Goal: Task Accomplishment & Management: Use online tool/utility

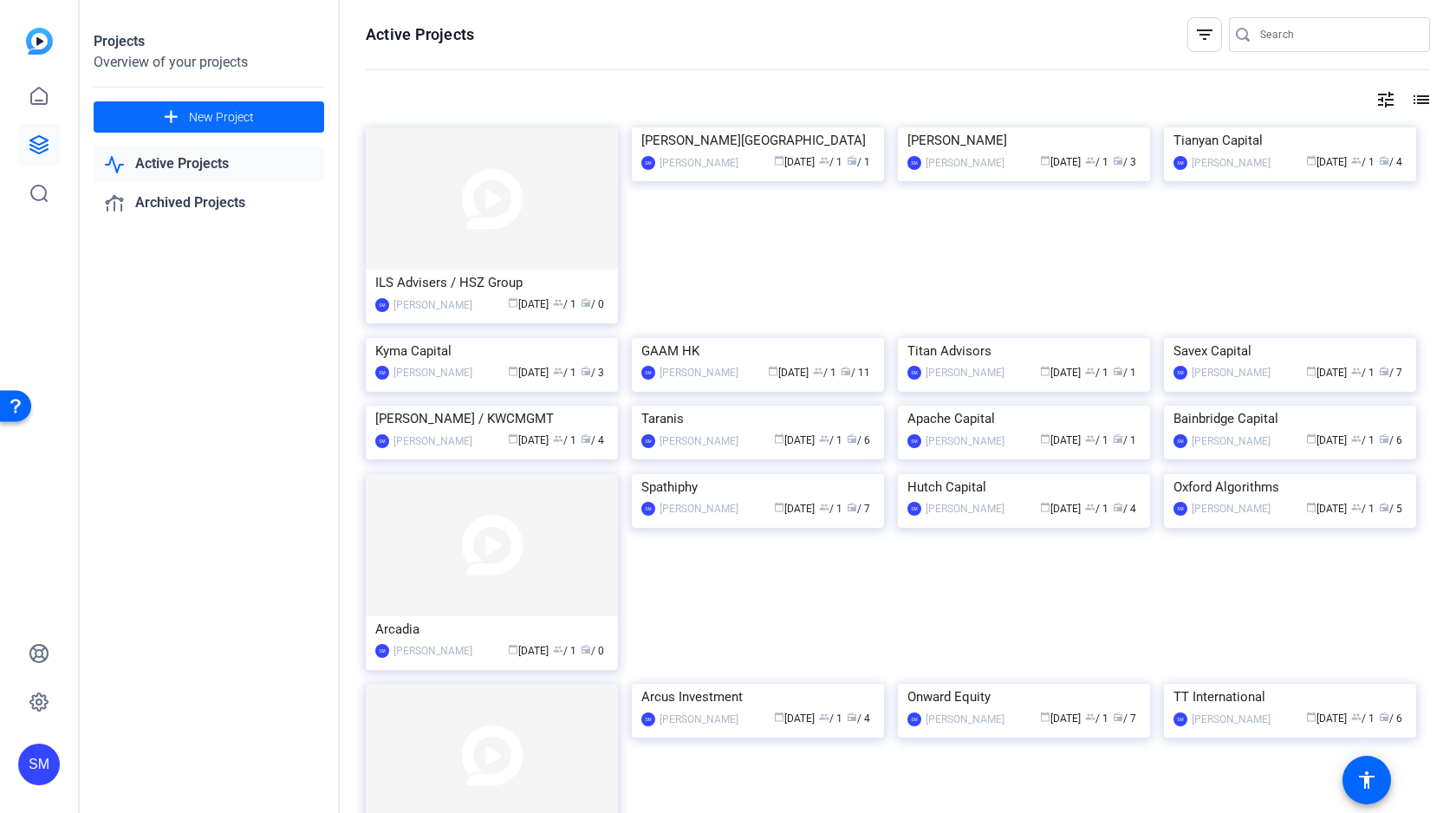
click at [213, 117] on span "New Project" at bounding box center [221, 117] width 65 height 18
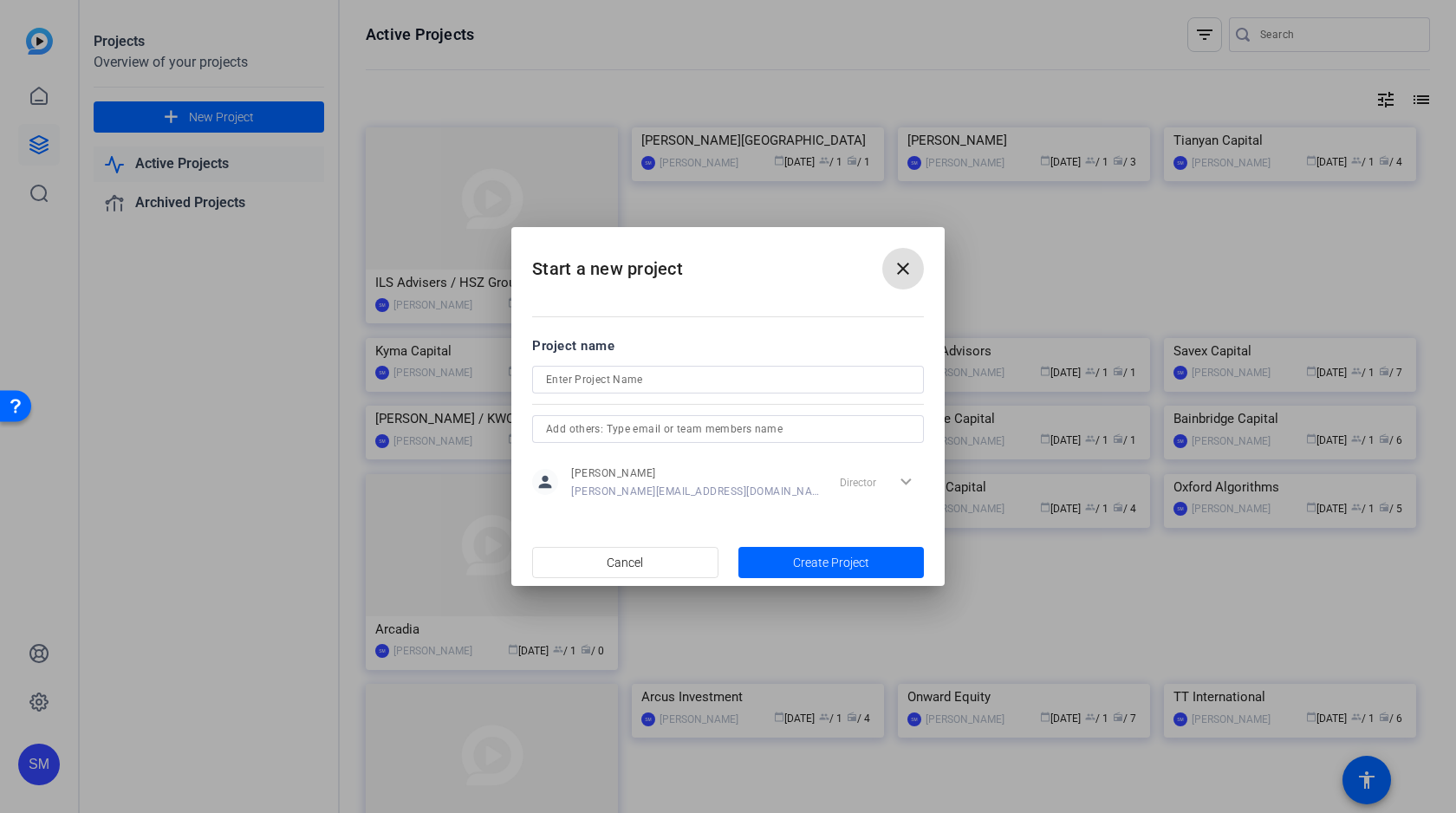
click at [691, 380] on input at bounding box center [727, 379] width 364 height 21
paste input "LC Capital Management"
type input "LC Capital Management"
click at [818, 560] on span "Create Project" at bounding box center [831, 563] width 76 height 18
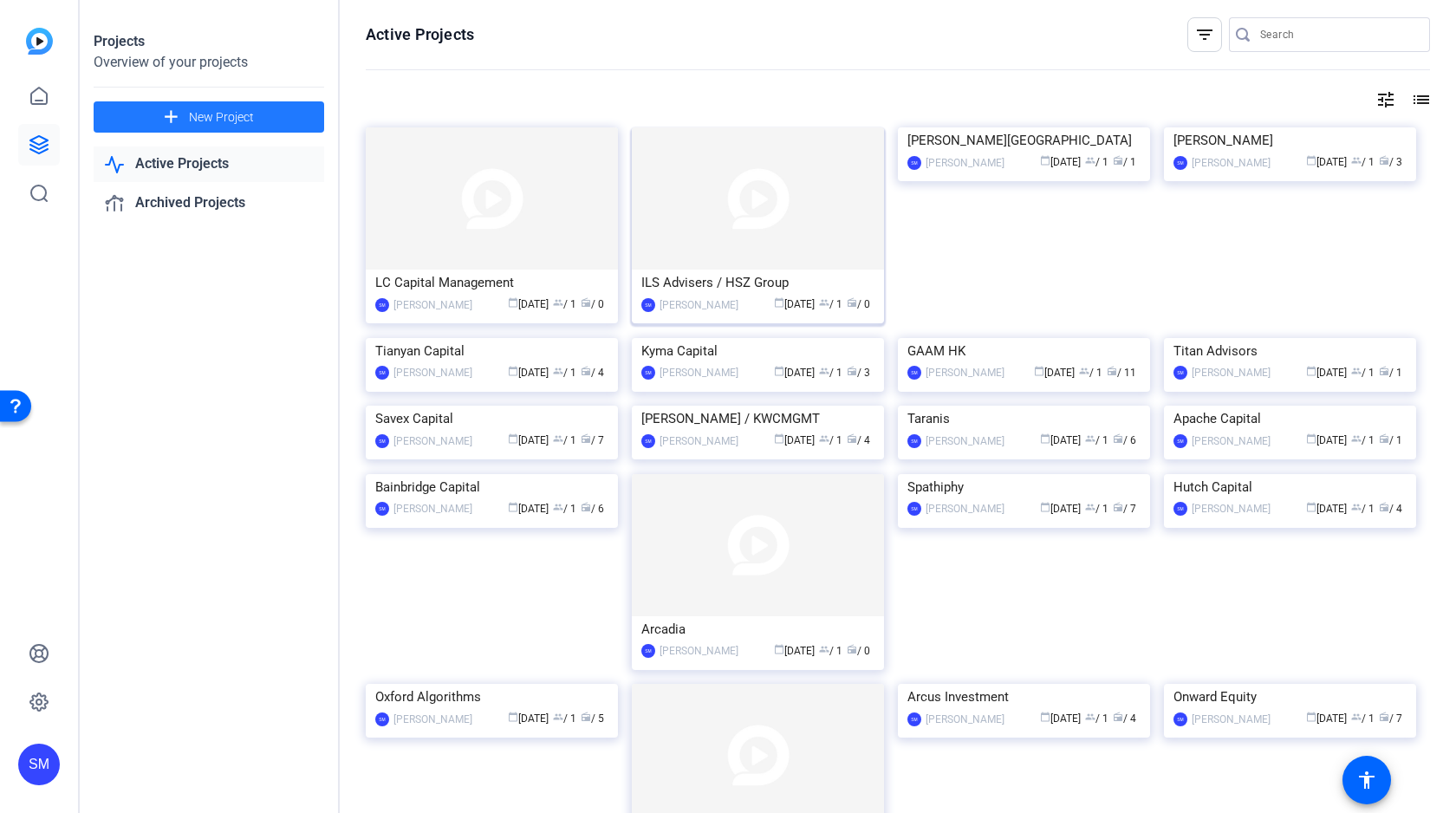
click at [687, 277] on div "ILS Advisers / HSZ Group" at bounding box center [757, 282] width 233 height 26
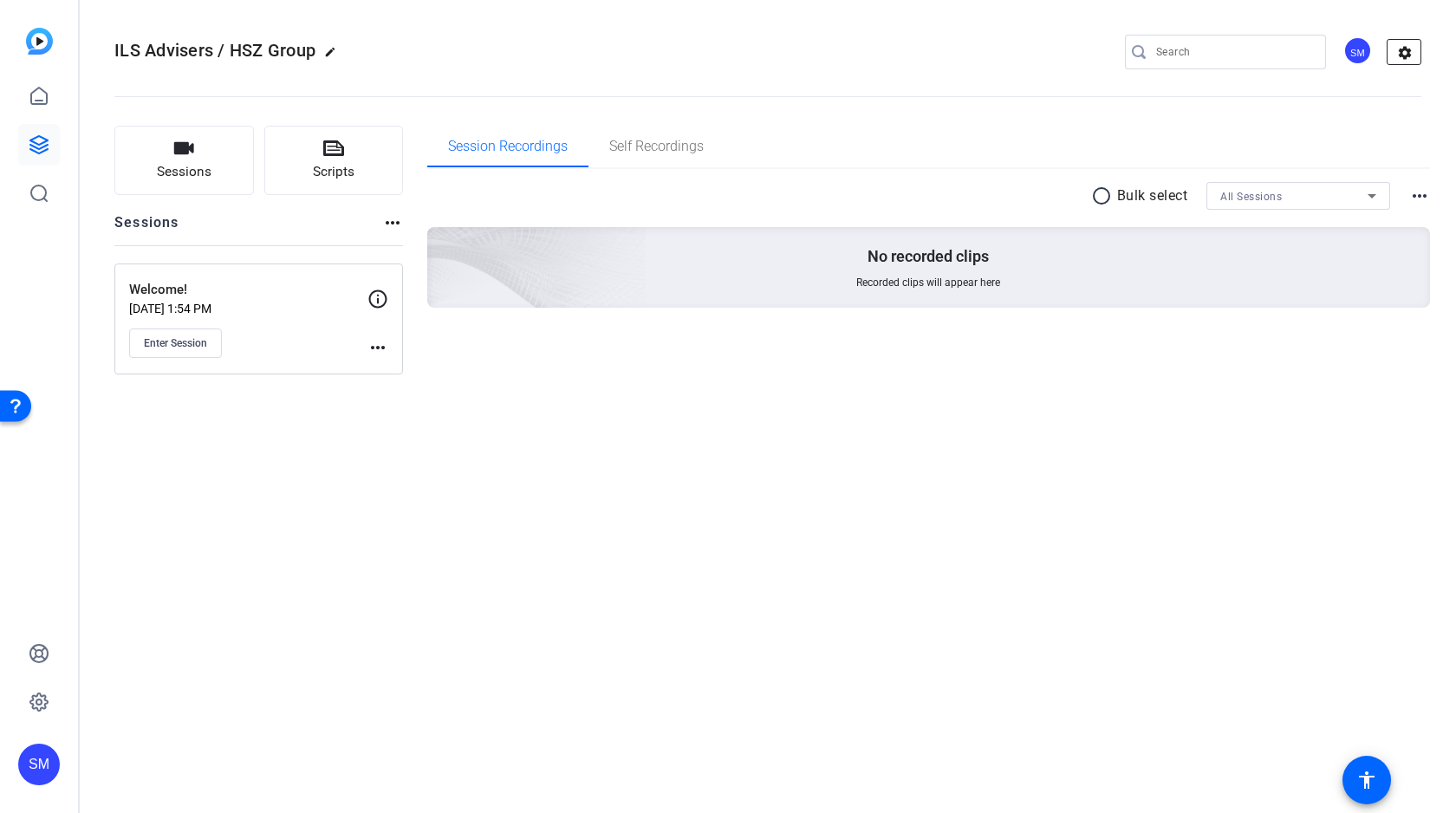
click at [1408, 53] on mat-icon "settings" at bounding box center [1405, 52] width 34 height 26
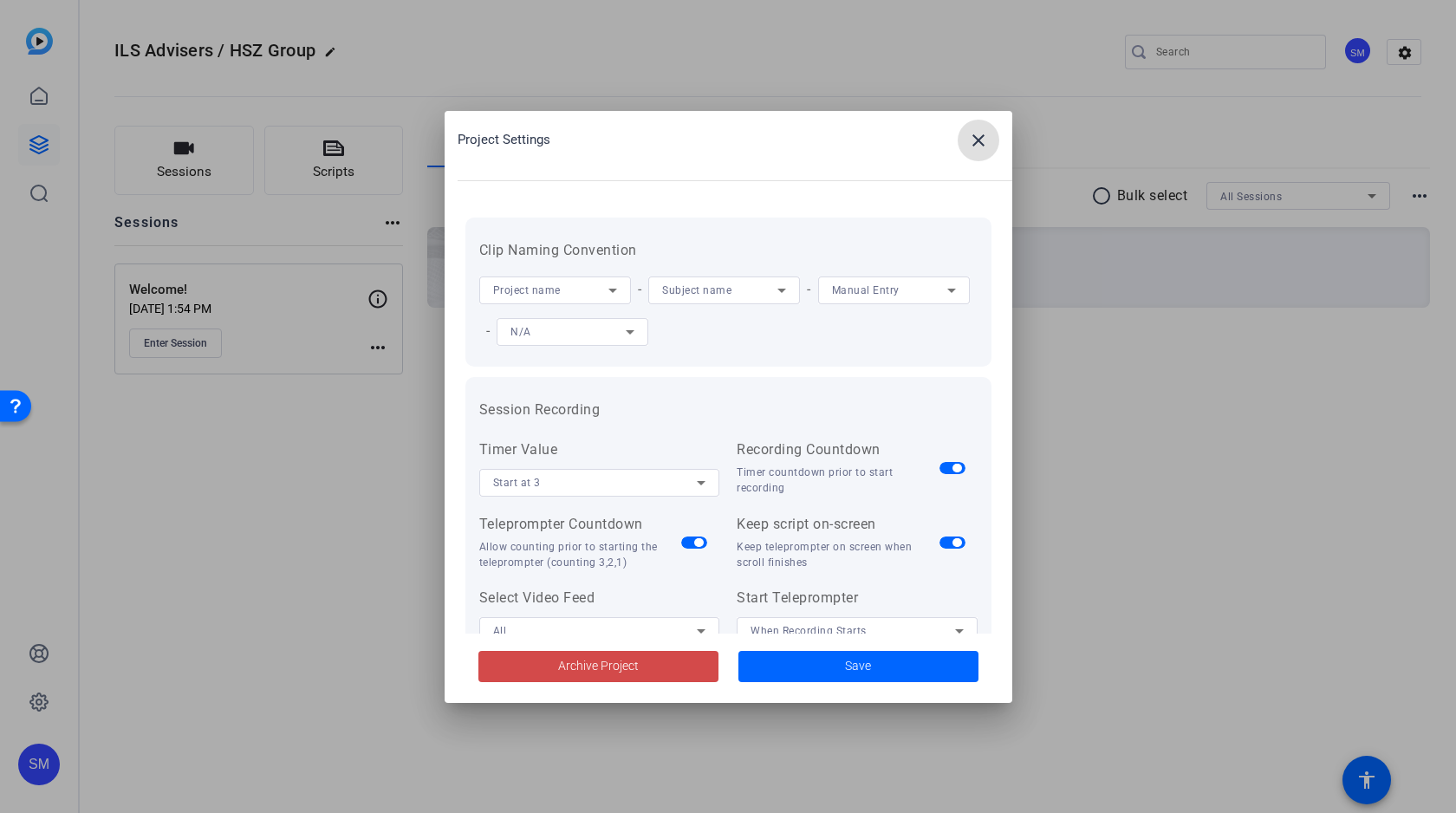
click at [591, 666] on span "Archive Project" at bounding box center [598, 666] width 81 height 18
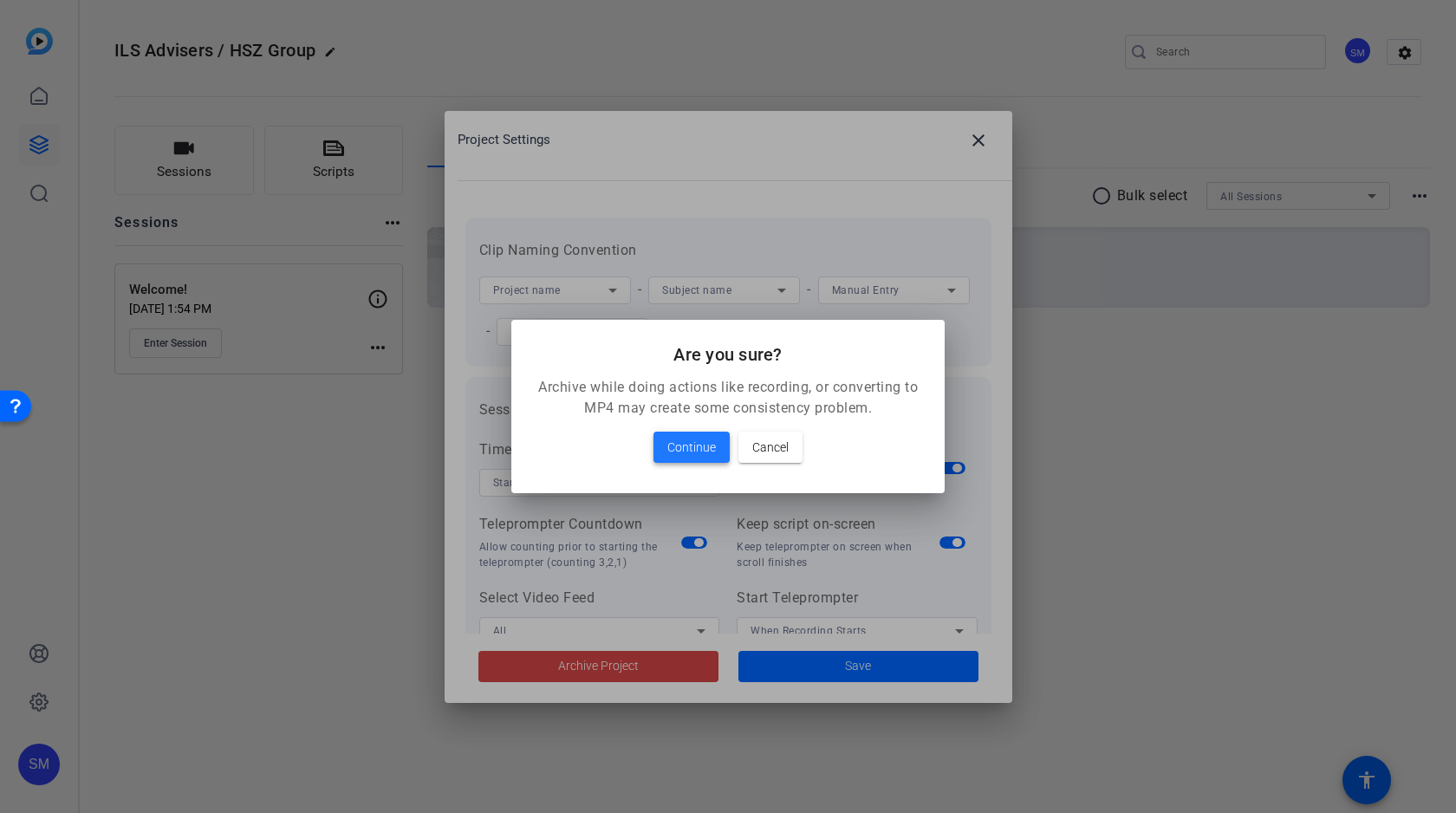
click at [711, 447] on span "Continue" at bounding box center [691, 448] width 48 height 21
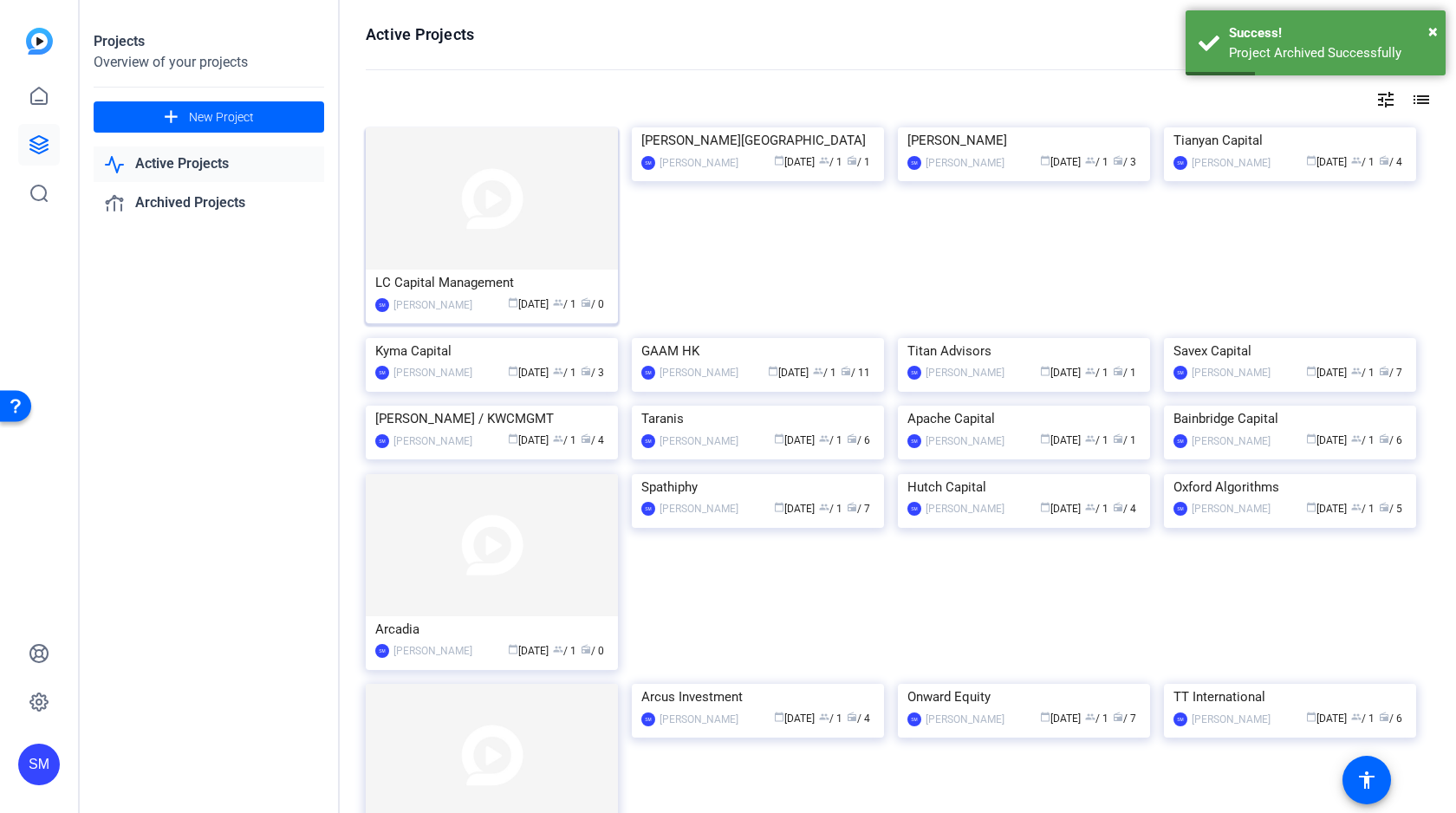
click at [500, 213] on img at bounding box center [491, 199] width 252 height 143
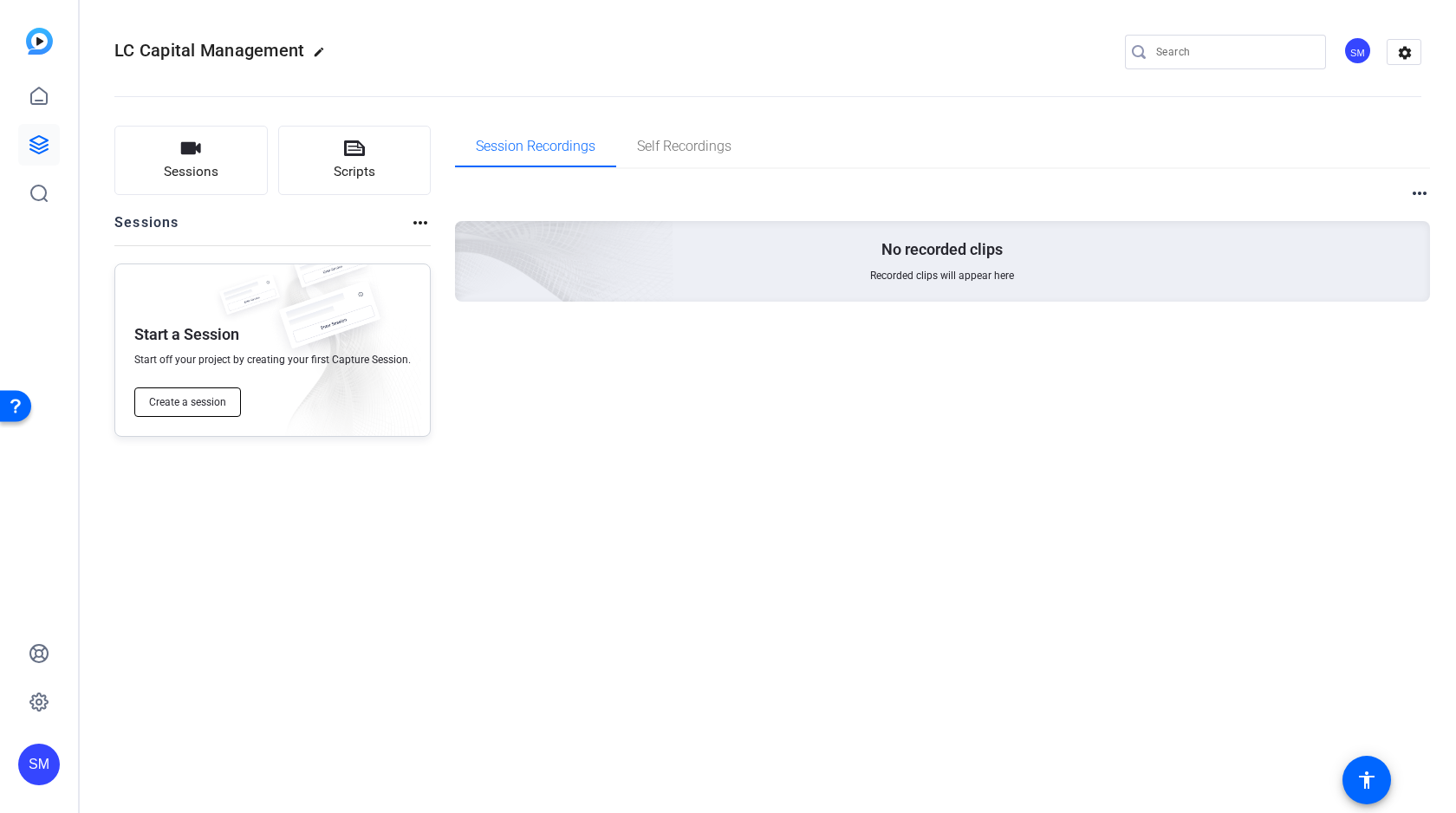
click at [192, 399] on span "Create a session" at bounding box center [187, 402] width 77 height 14
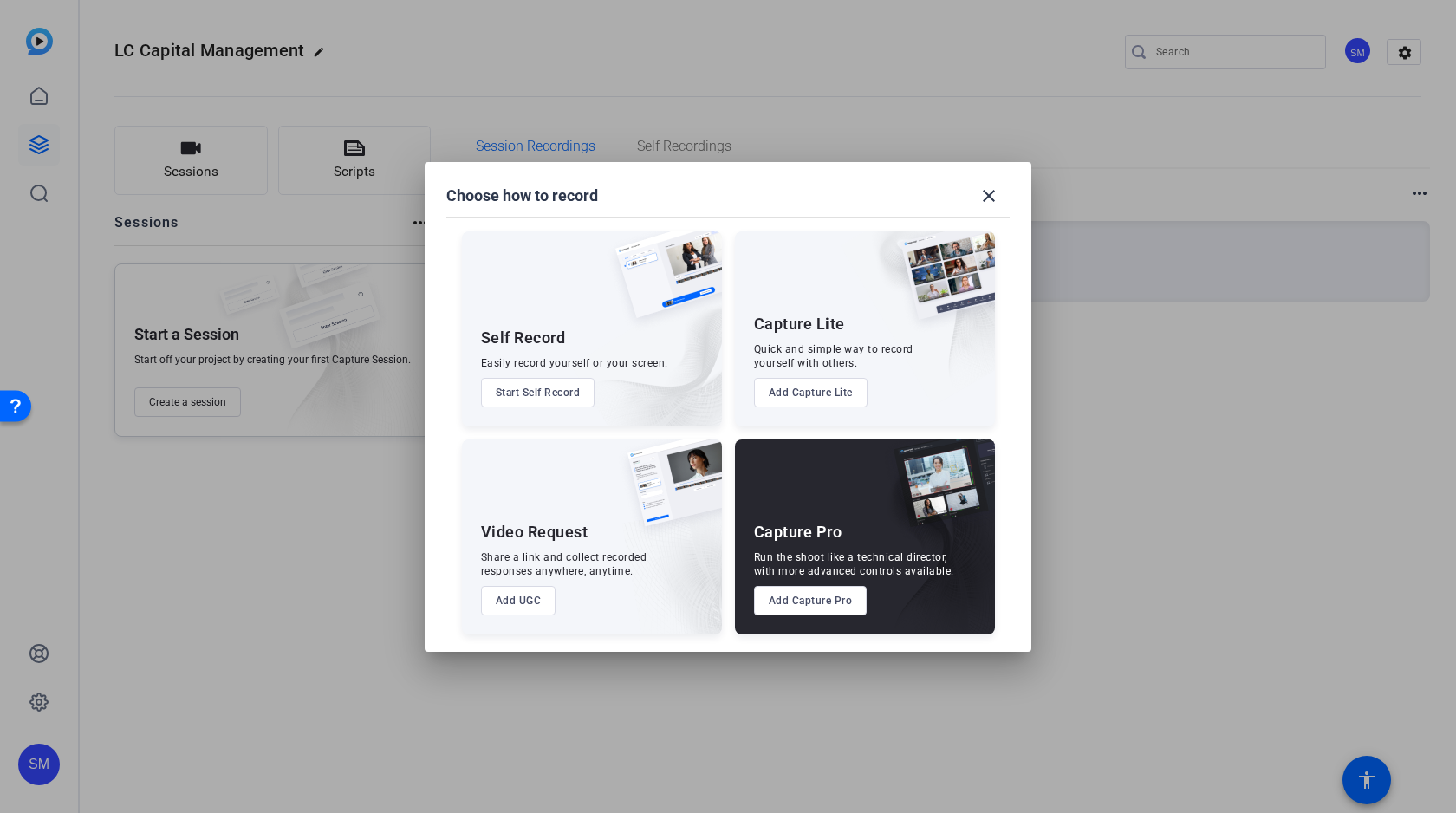
click at [818, 602] on button "Add Capture Pro" at bounding box center [810, 600] width 113 height 29
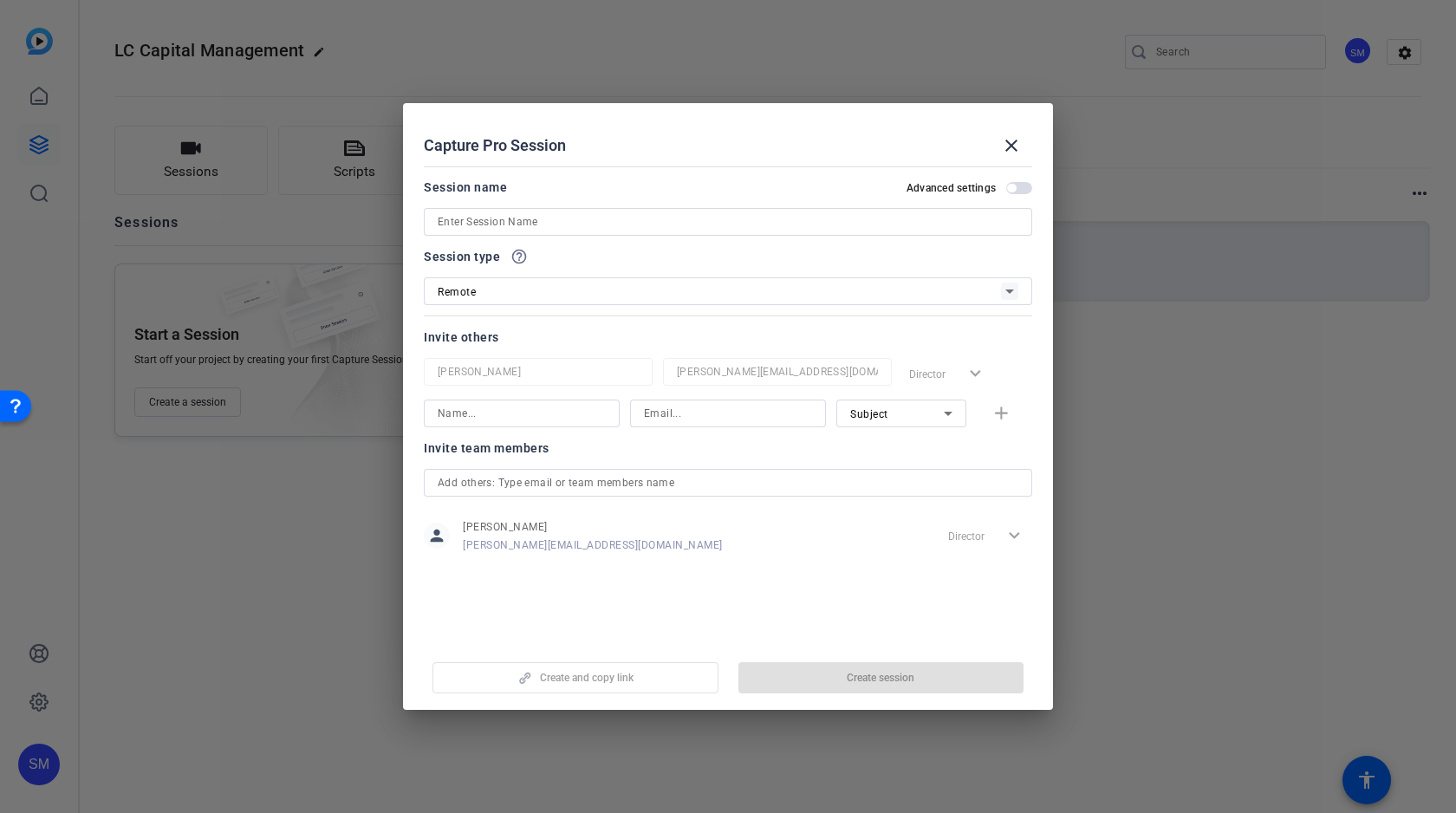
click at [553, 223] on input at bounding box center [727, 222] width 581 height 21
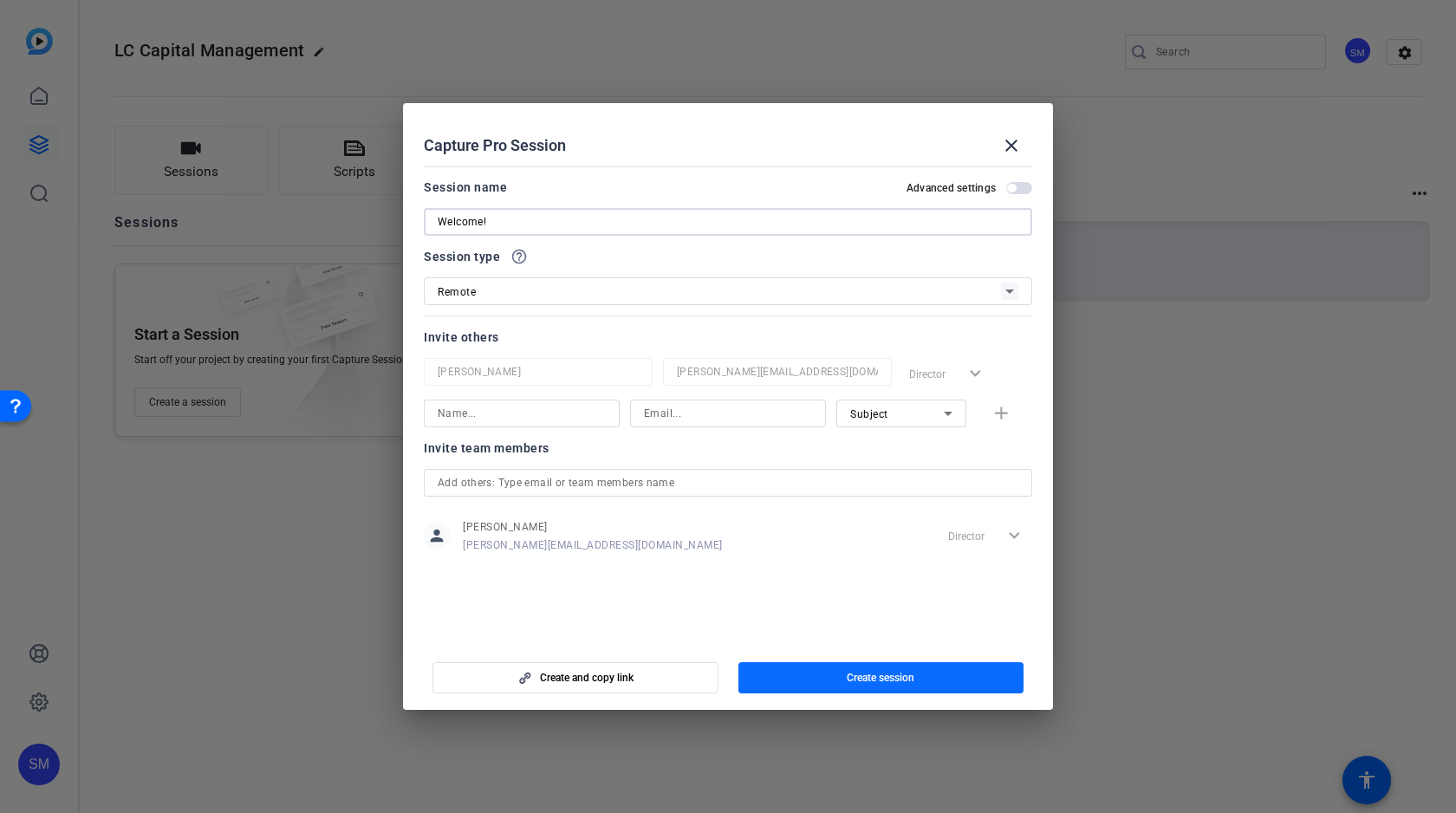
type input "Welcome!"
click at [925, 679] on span "button" at bounding box center [881, 678] width 286 height 42
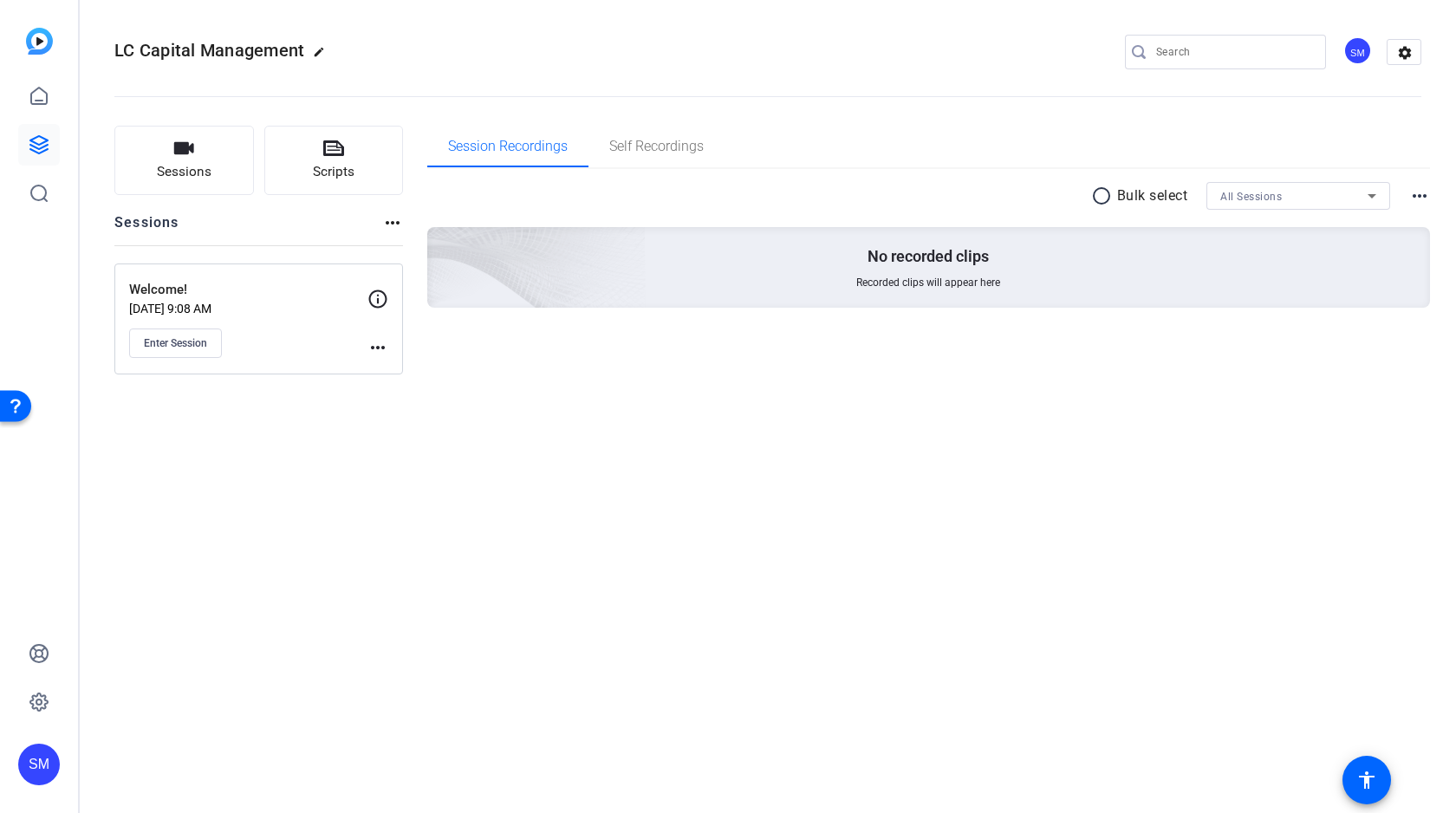
click at [381, 341] on mat-icon "more_horiz" at bounding box center [378, 348] width 21 height 21
click at [414, 371] on span "Edit Session" at bounding box center [420, 373] width 79 height 21
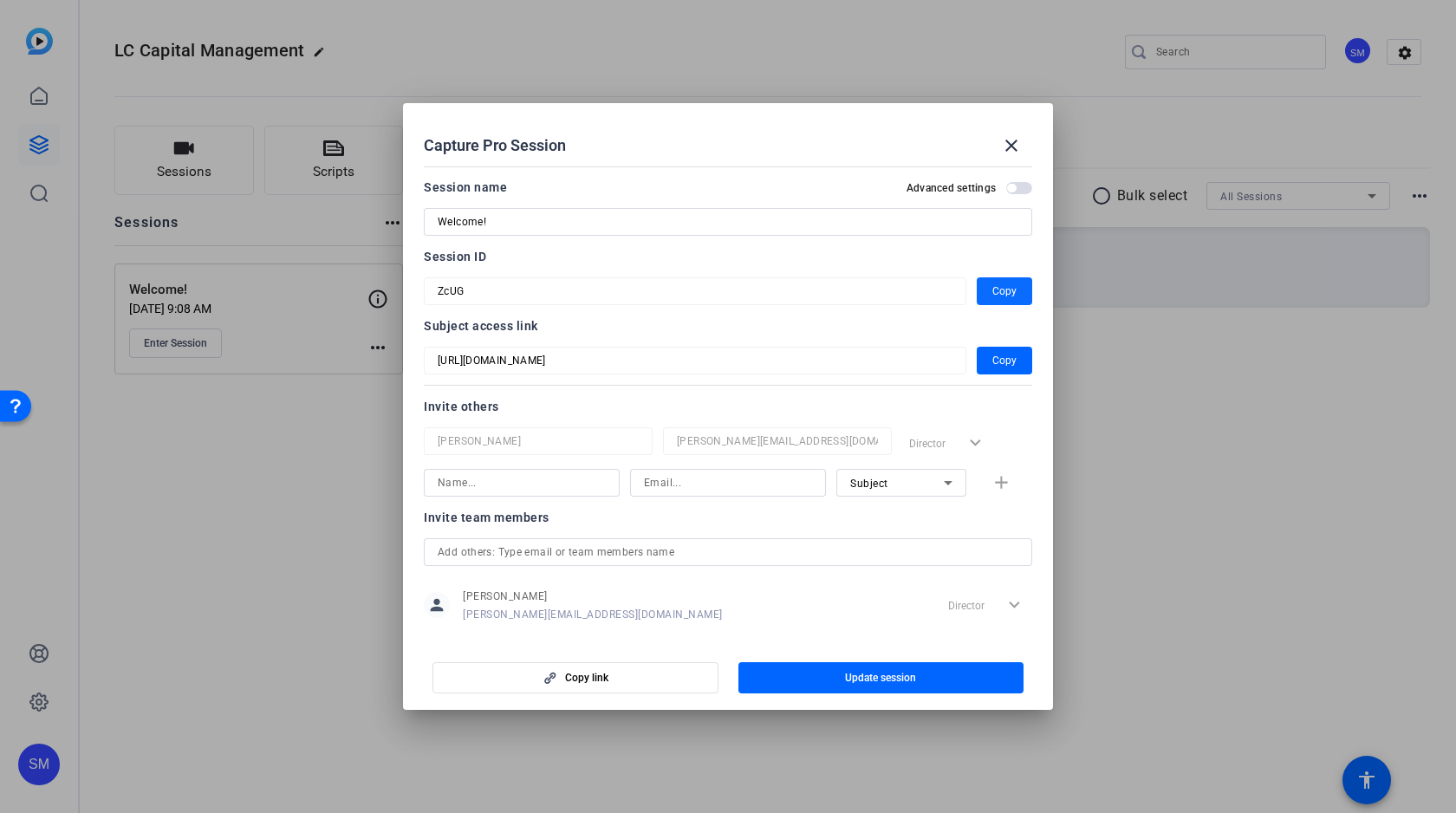
click at [1008, 292] on span "Copy" at bounding box center [1005, 291] width 25 height 21
click at [1006, 352] on span "Copy" at bounding box center [1005, 360] width 25 height 21
click at [1012, 139] on mat-icon "close" at bounding box center [1011, 145] width 21 height 21
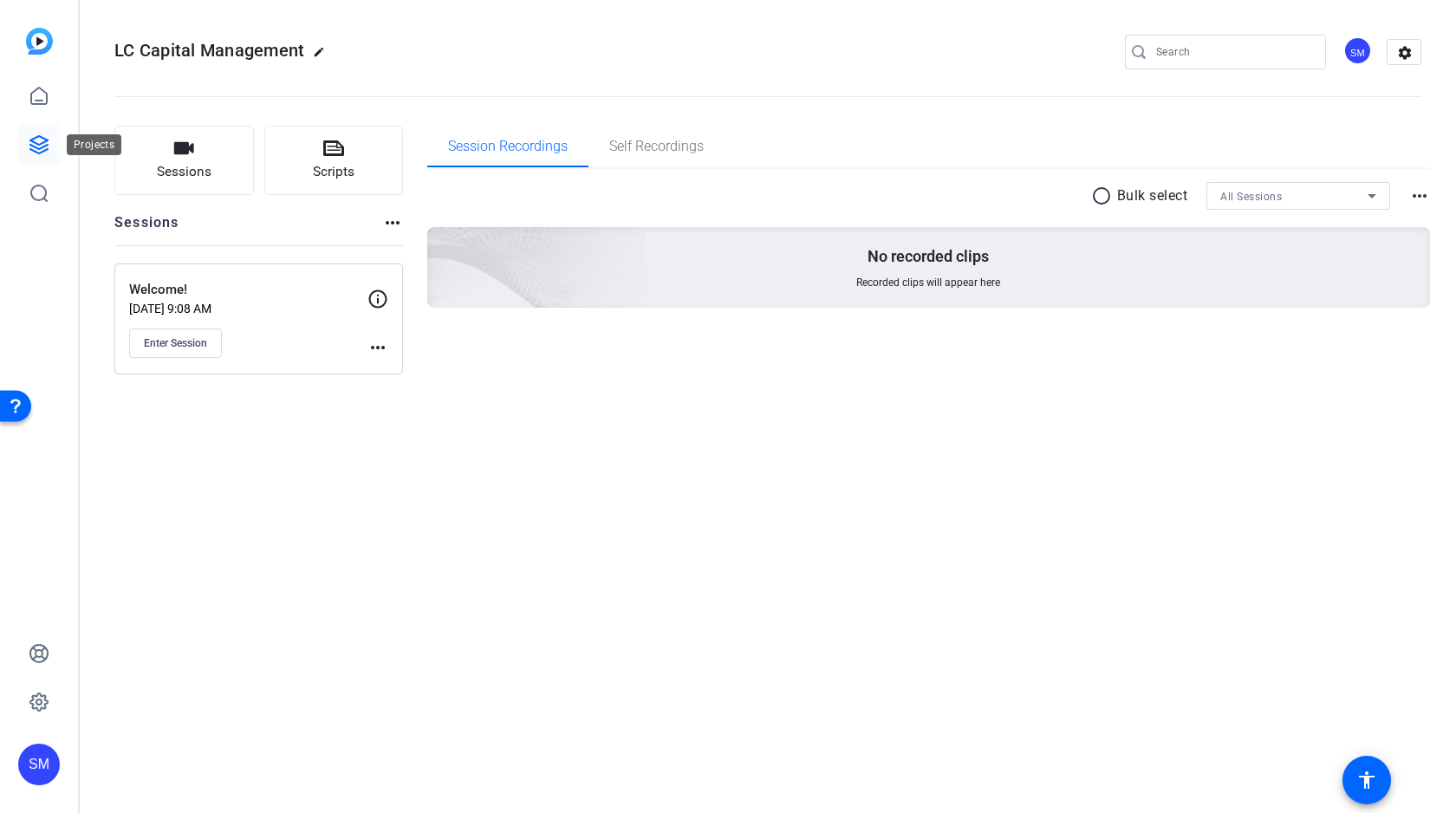
click at [36, 144] on icon at bounding box center [39, 145] width 17 height 17
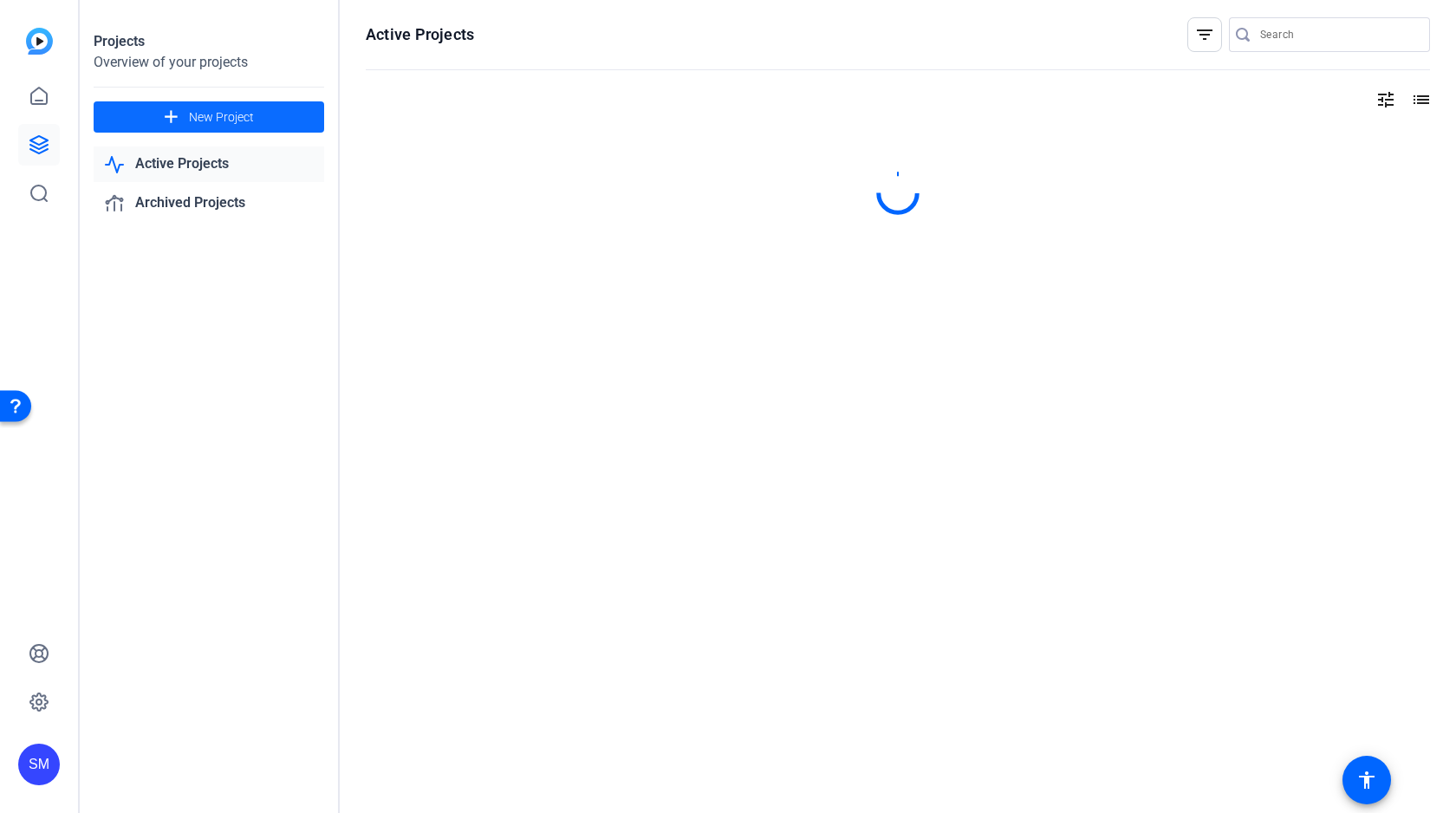
click at [252, 112] on span "New Project" at bounding box center [221, 117] width 65 height 18
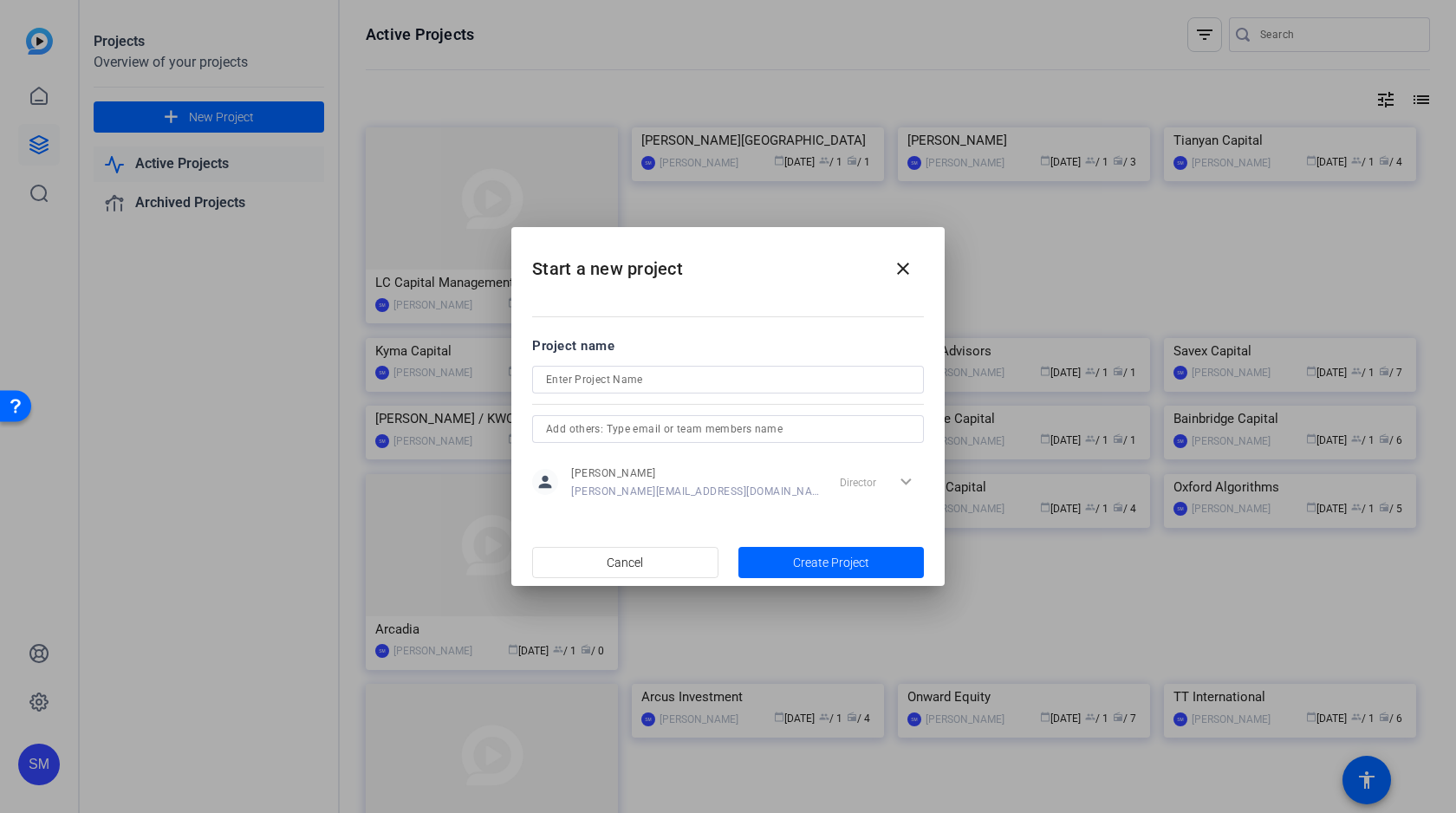
click at [596, 367] on div at bounding box center [727, 379] width 364 height 28
type input "Xeqos"
click at [845, 558] on span "Create Project" at bounding box center [831, 563] width 76 height 18
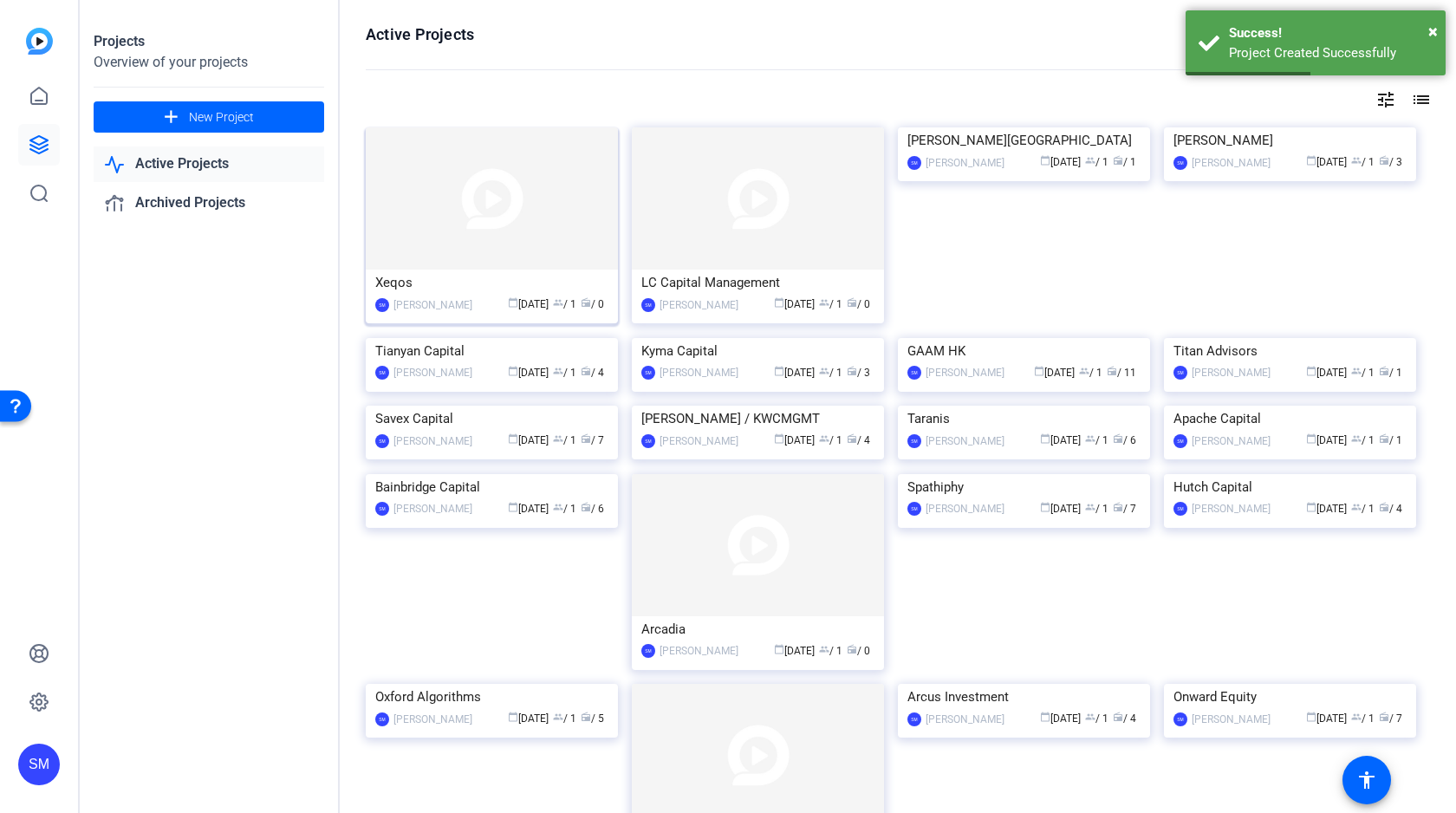
click at [501, 205] on img at bounding box center [491, 199] width 252 height 143
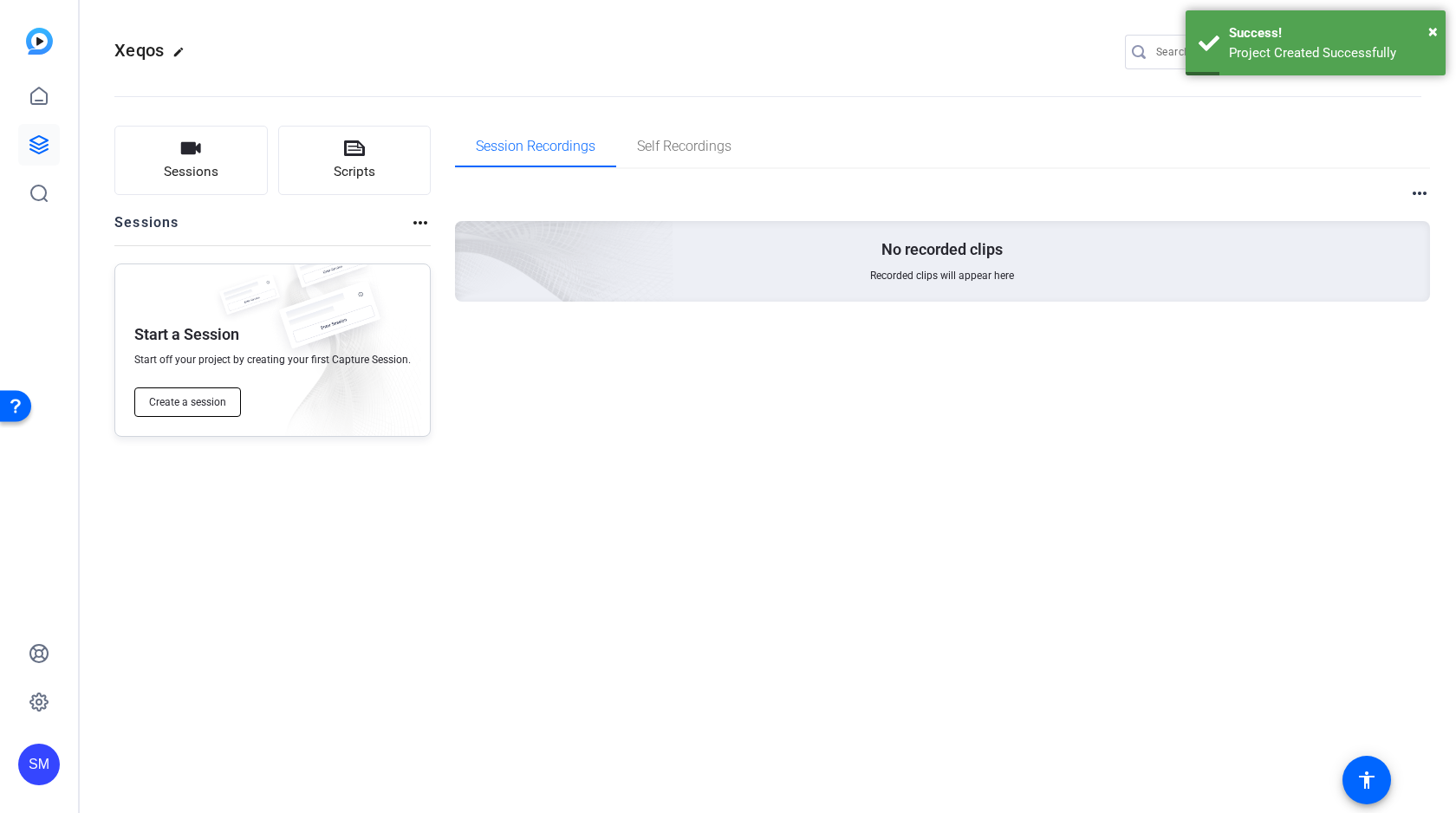
click at [185, 410] on button "Create a session" at bounding box center [187, 402] width 106 height 29
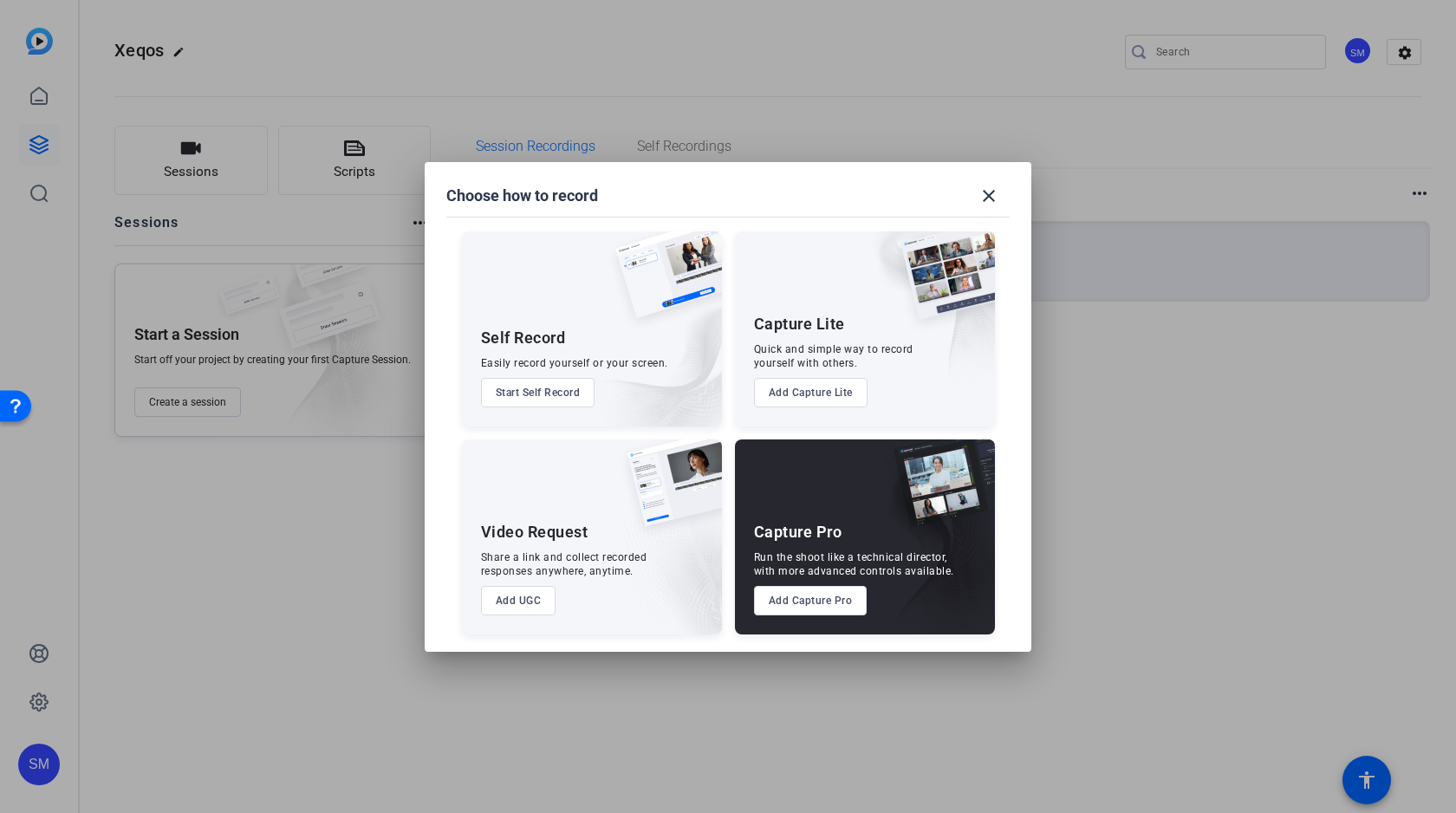
click at [820, 597] on button "Add Capture Pro" at bounding box center [810, 600] width 113 height 29
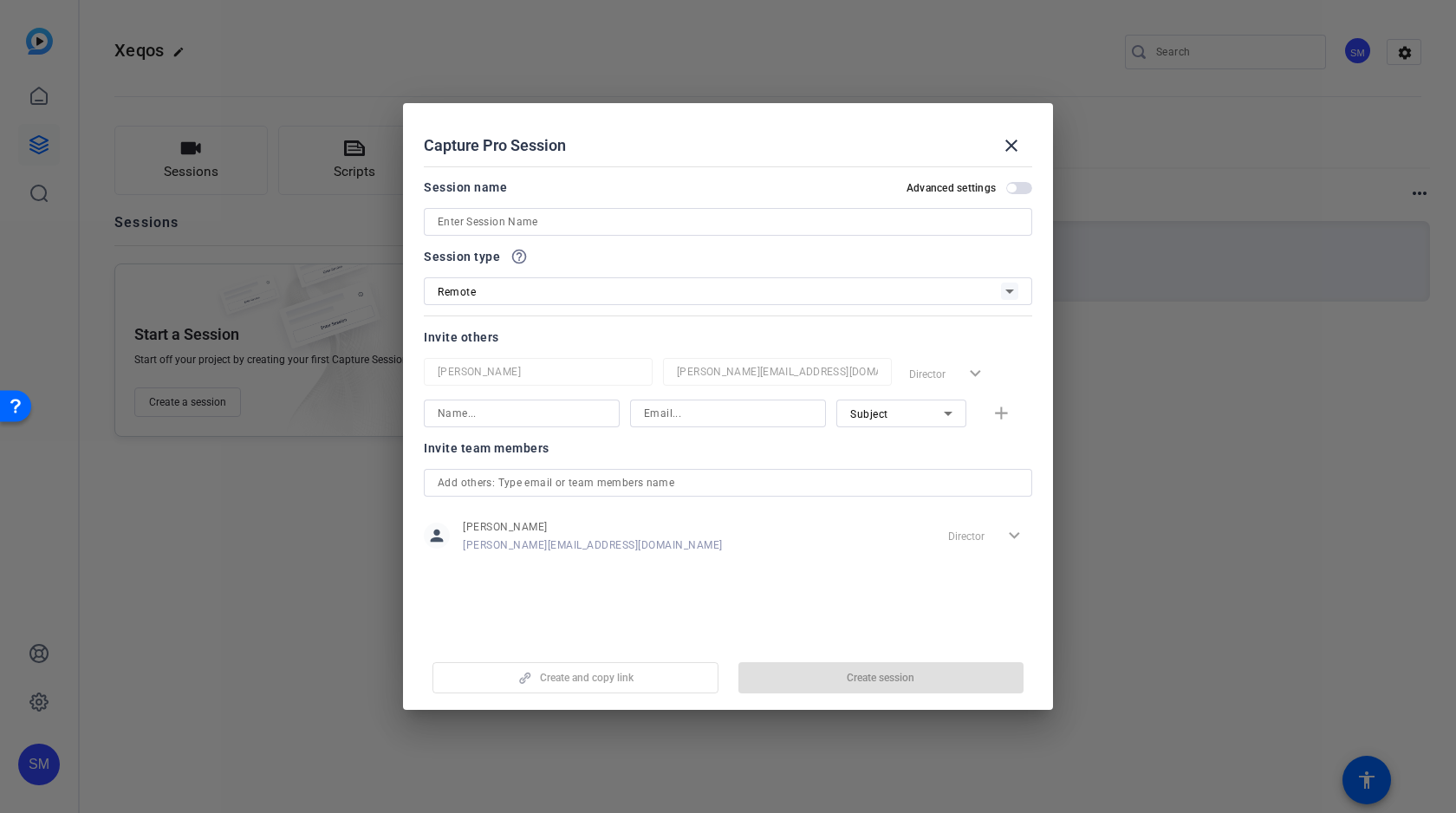
click at [560, 224] on input at bounding box center [727, 222] width 581 height 21
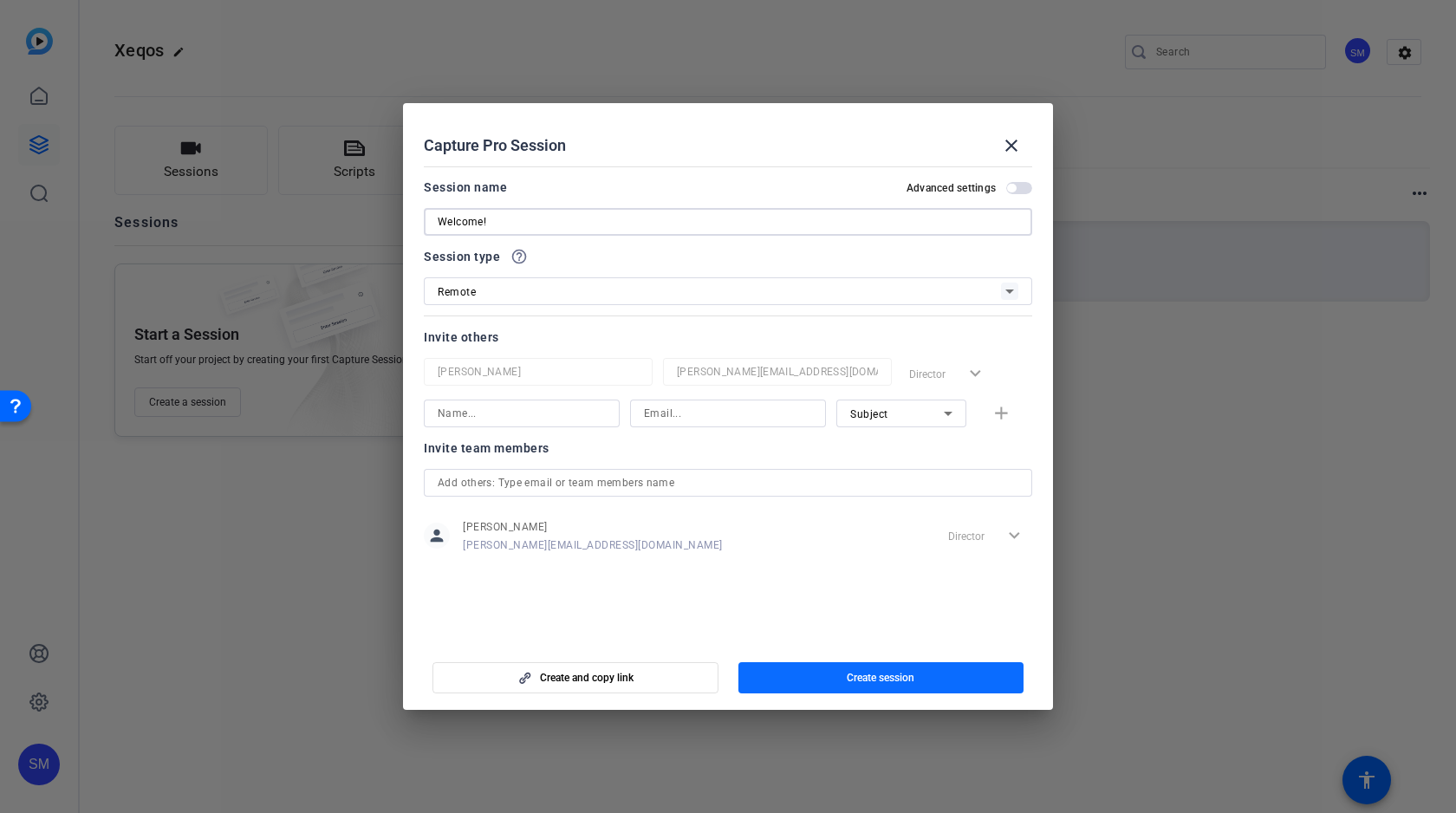
type input "Welcome!"
click at [836, 678] on span "button" at bounding box center [881, 678] width 286 height 42
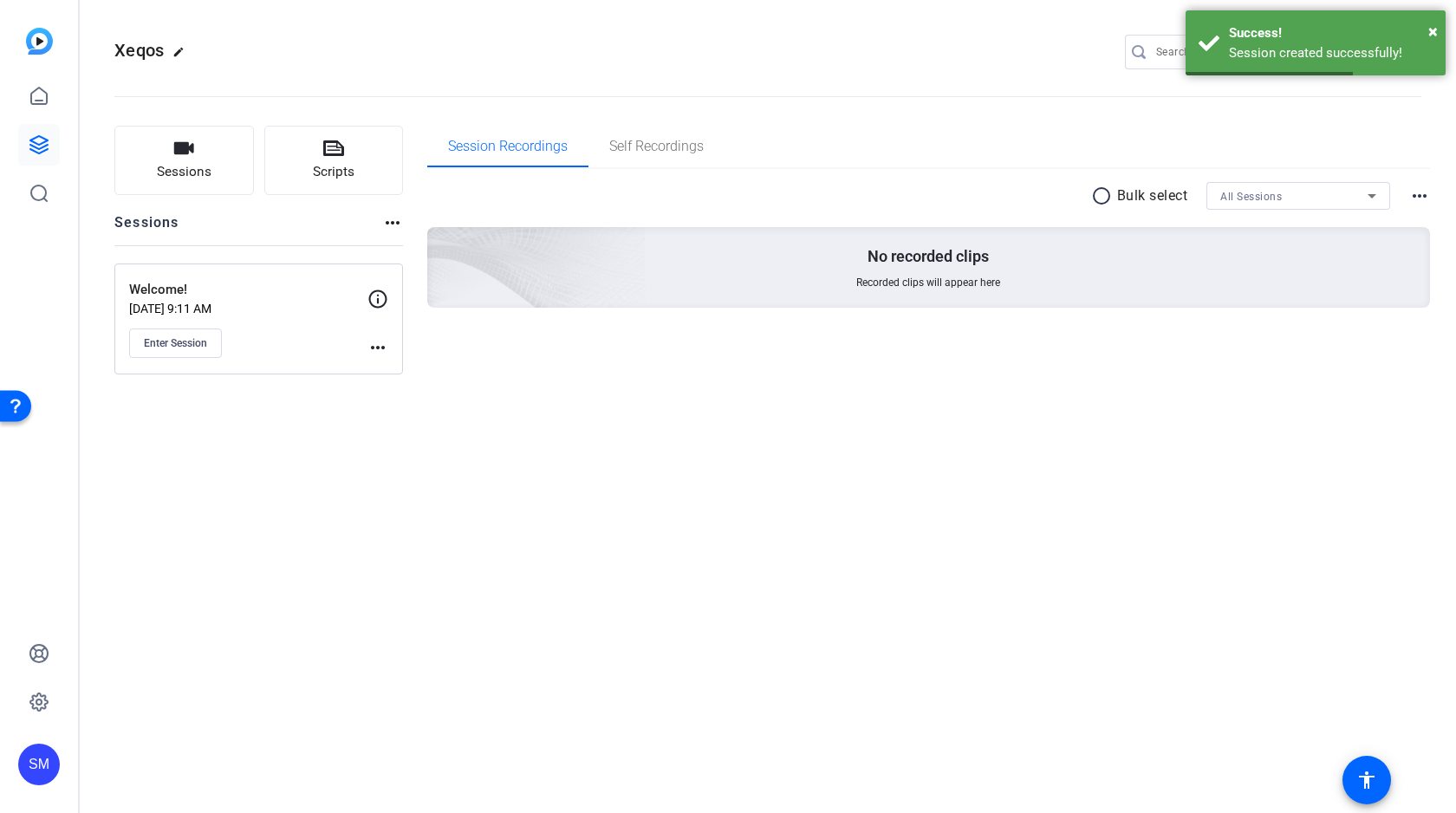
click at [376, 343] on mat-icon "more_horiz" at bounding box center [378, 348] width 21 height 21
click at [405, 370] on span "Edit Session" at bounding box center [420, 373] width 79 height 21
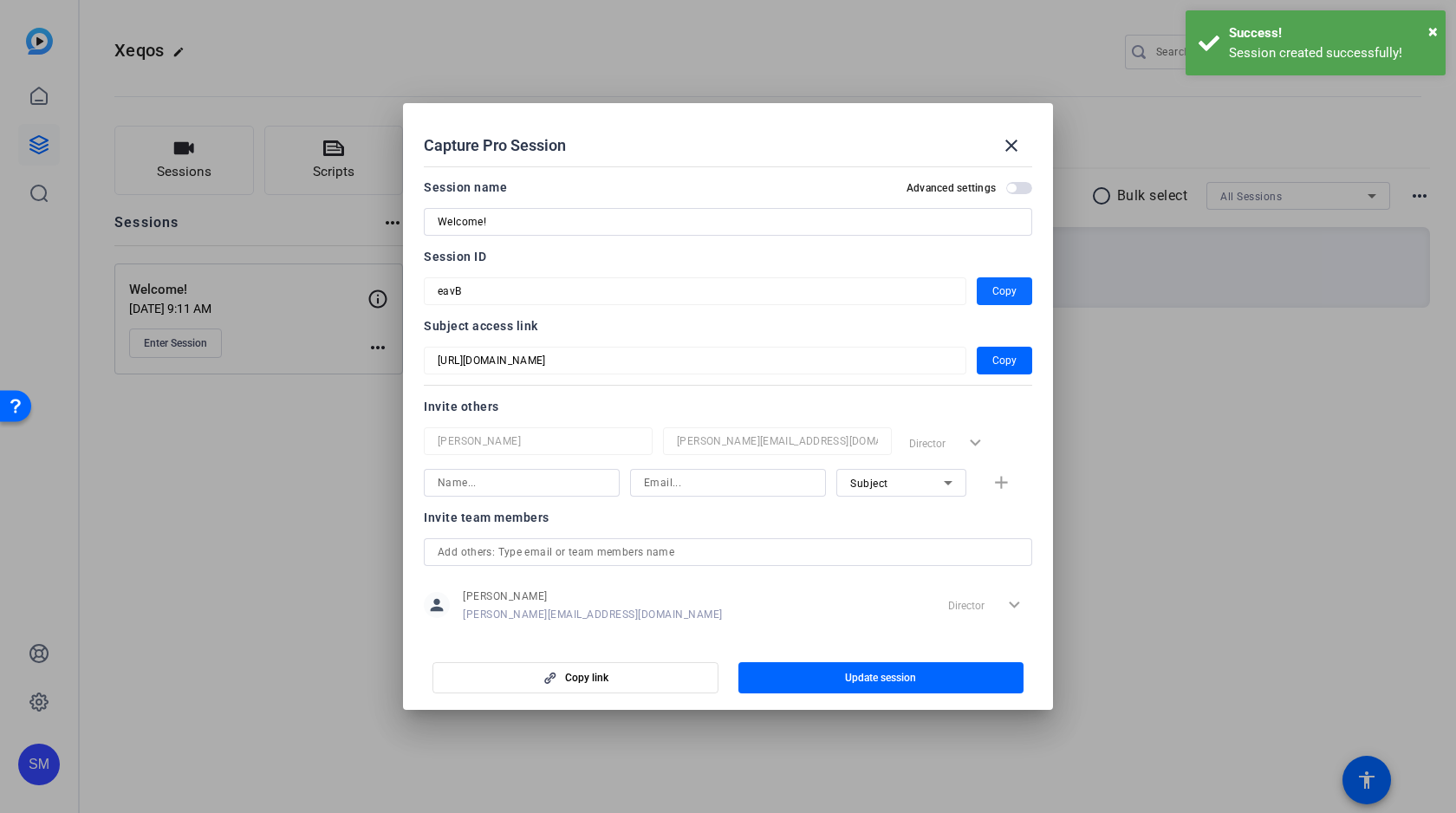
click at [1006, 295] on span "Copy" at bounding box center [1005, 291] width 25 height 21
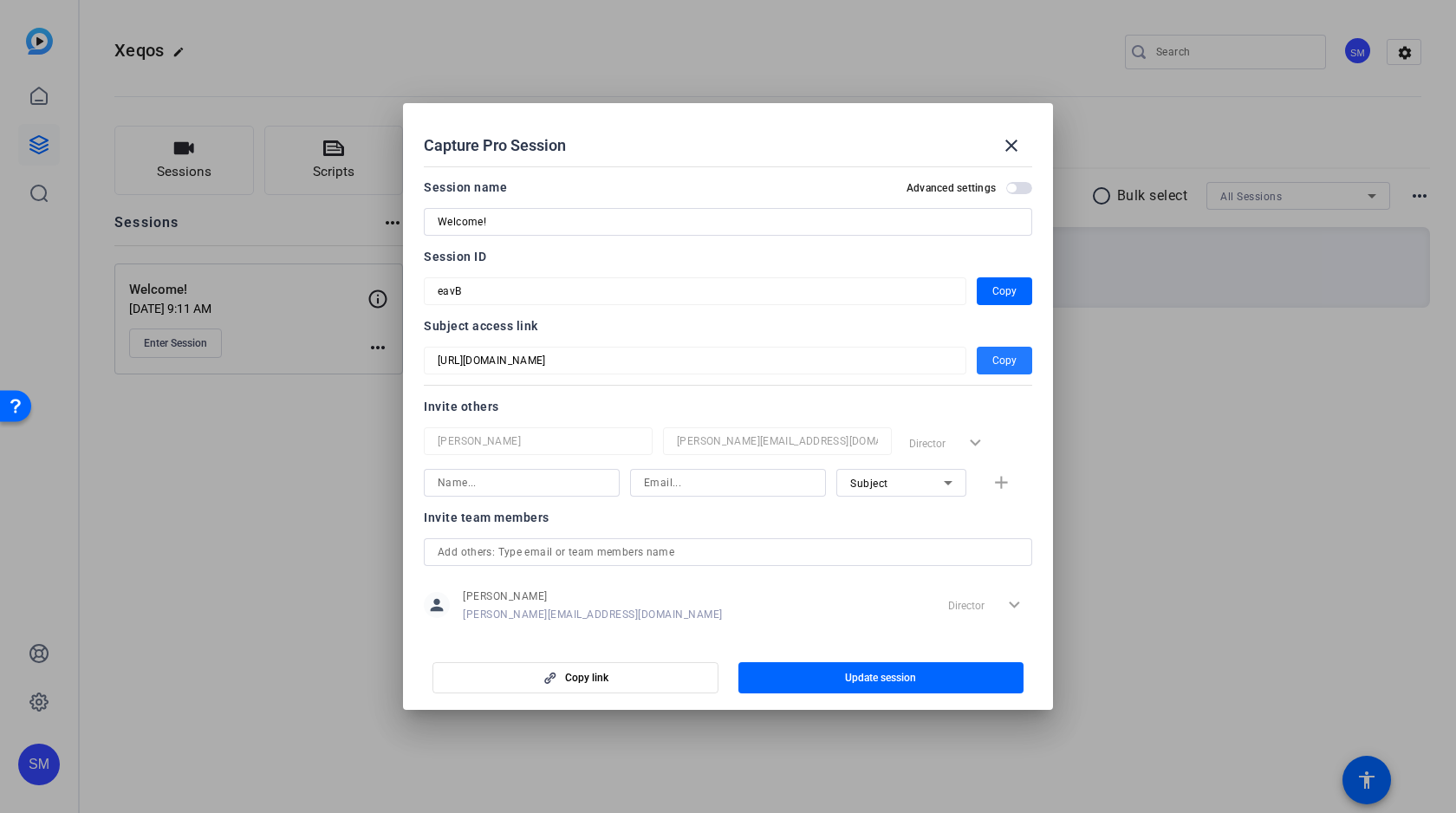
click at [1007, 358] on span "Copy" at bounding box center [1005, 360] width 25 height 21
click at [1012, 145] on mat-icon "close" at bounding box center [1011, 145] width 21 height 21
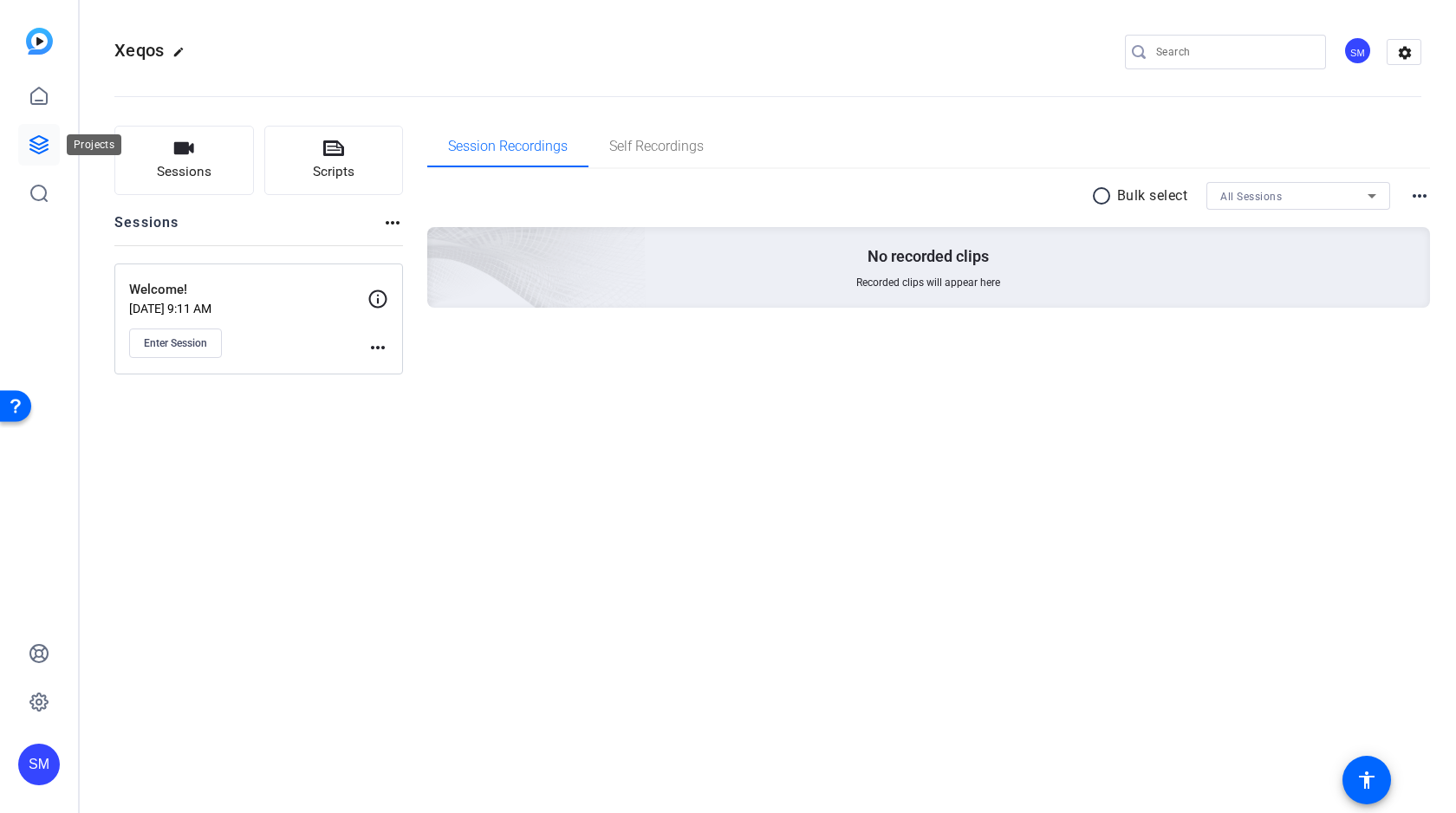
click at [41, 144] on icon at bounding box center [39, 145] width 17 height 17
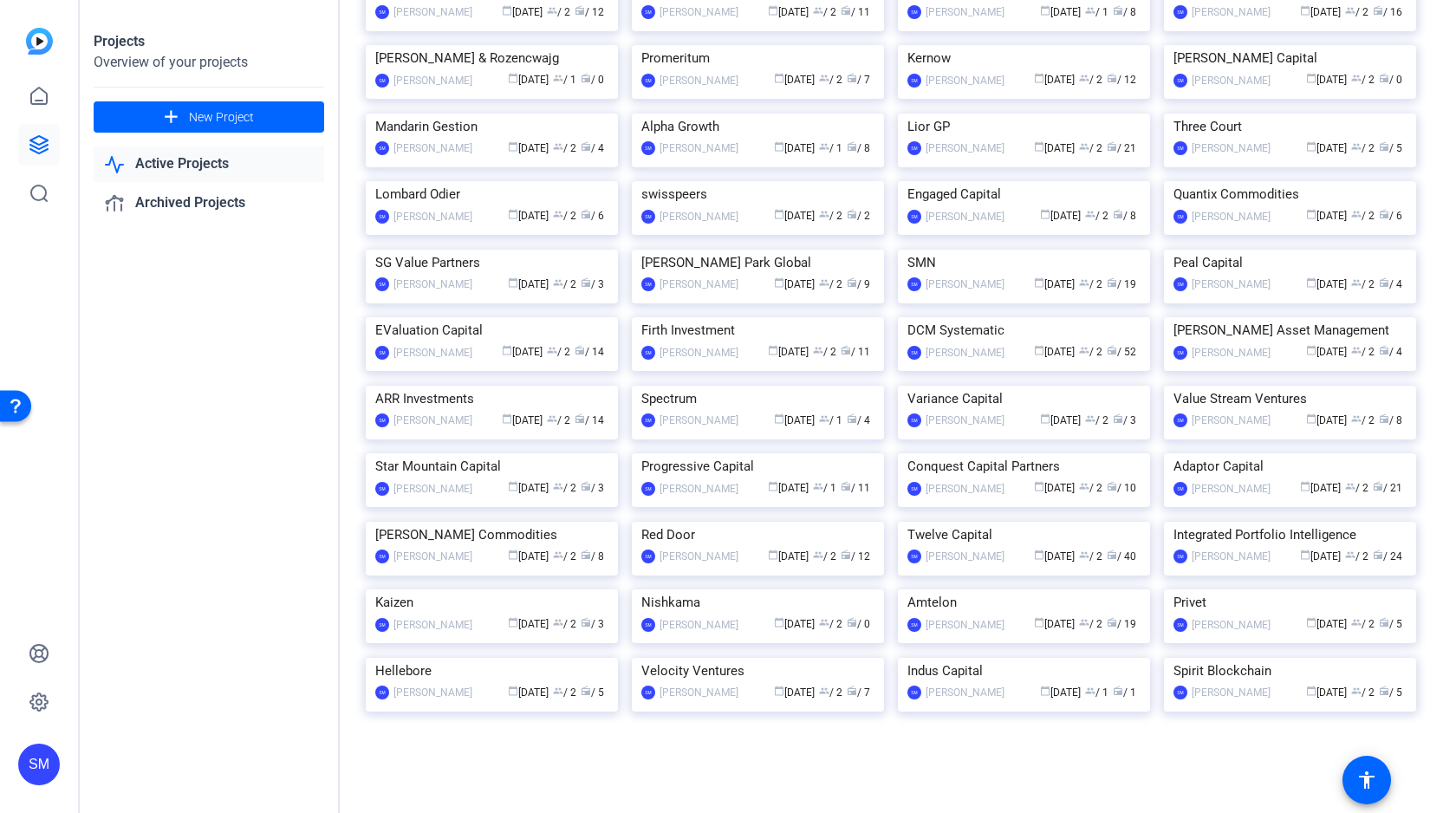
scroll to position [4138, 0]
click at [750, 454] on img at bounding box center [757, 454] width 252 height 0
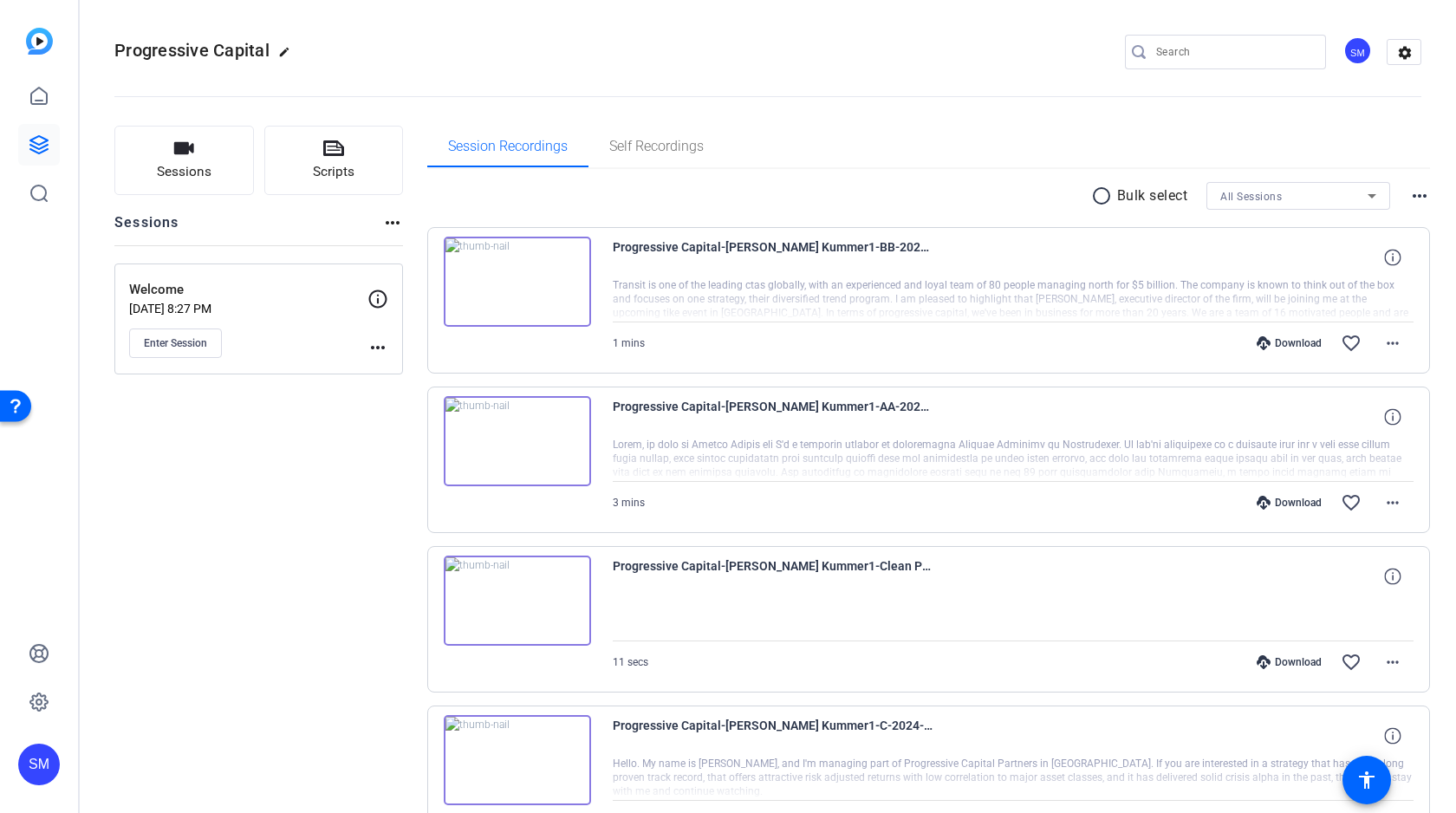
click at [380, 342] on mat-icon "more_horiz" at bounding box center [378, 348] width 21 height 21
click at [412, 395] on span "Archive Session" at bounding box center [420, 395] width 79 height 21
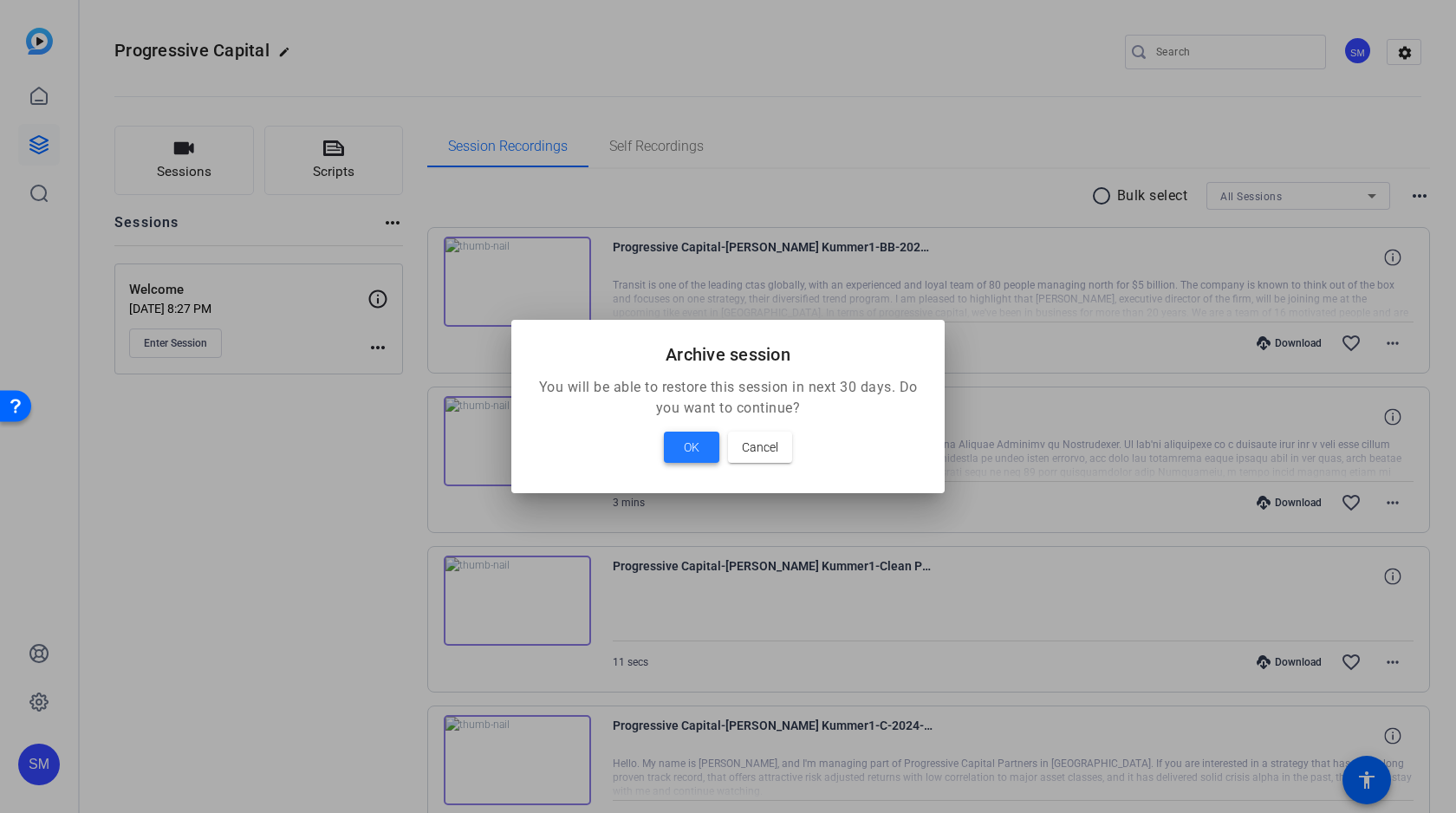
click at [691, 443] on span "OK" at bounding box center [691, 448] width 15 height 21
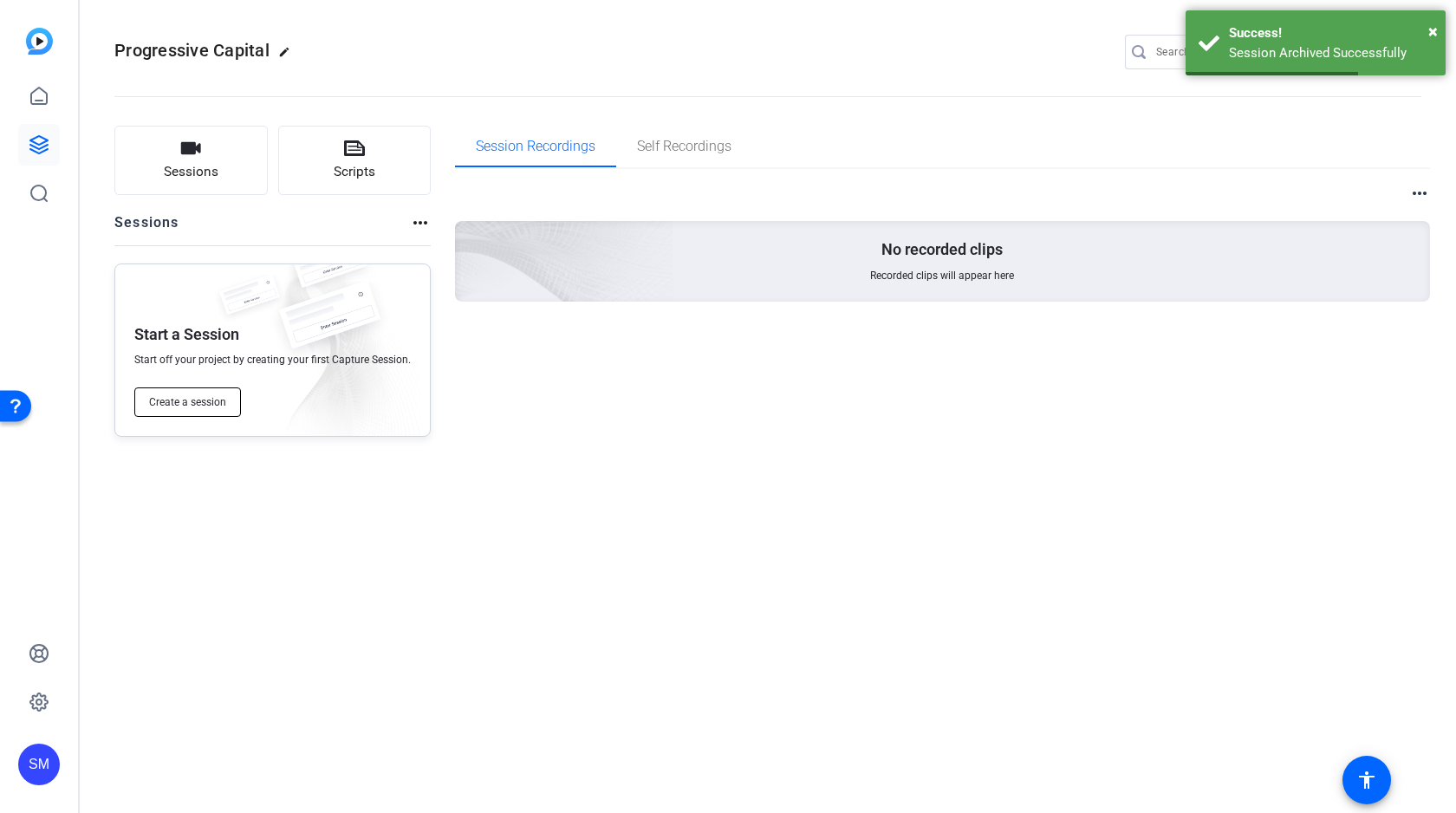
click at [170, 398] on span "Create a session" at bounding box center [187, 402] width 77 height 14
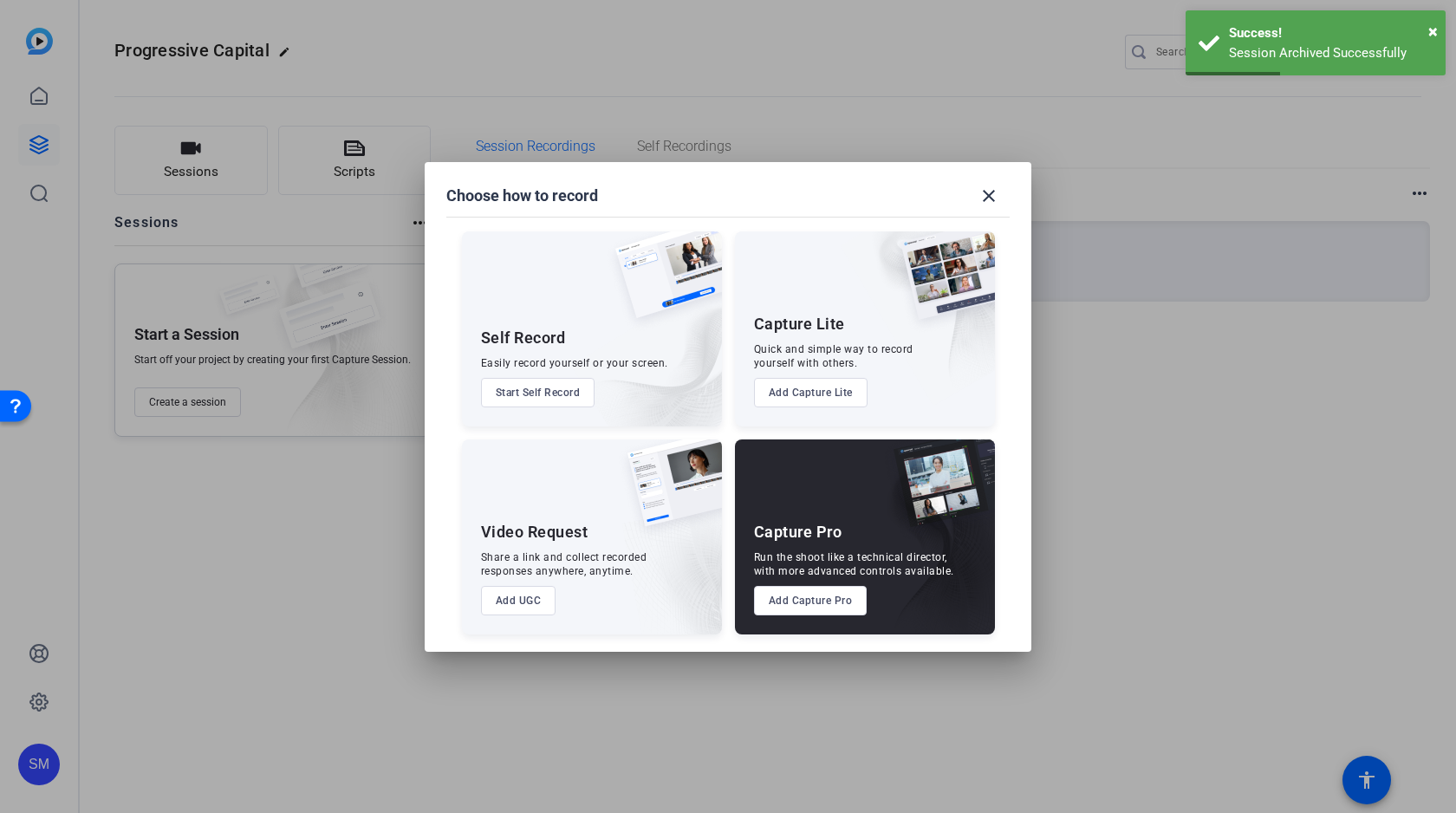
click at [819, 605] on button "Add Capture Pro" at bounding box center [810, 600] width 113 height 29
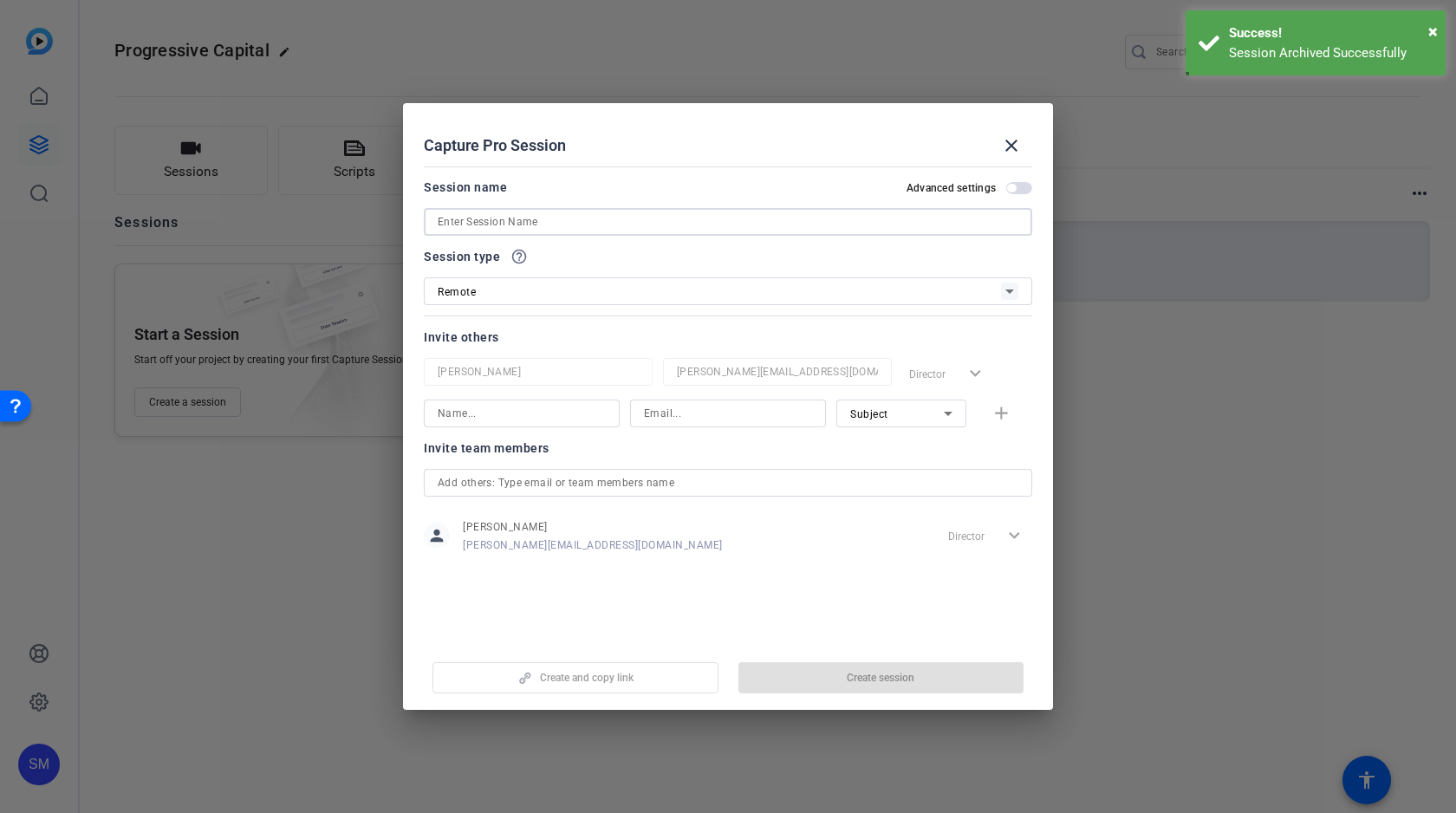
click at [599, 222] on input at bounding box center [727, 222] width 581 height 21
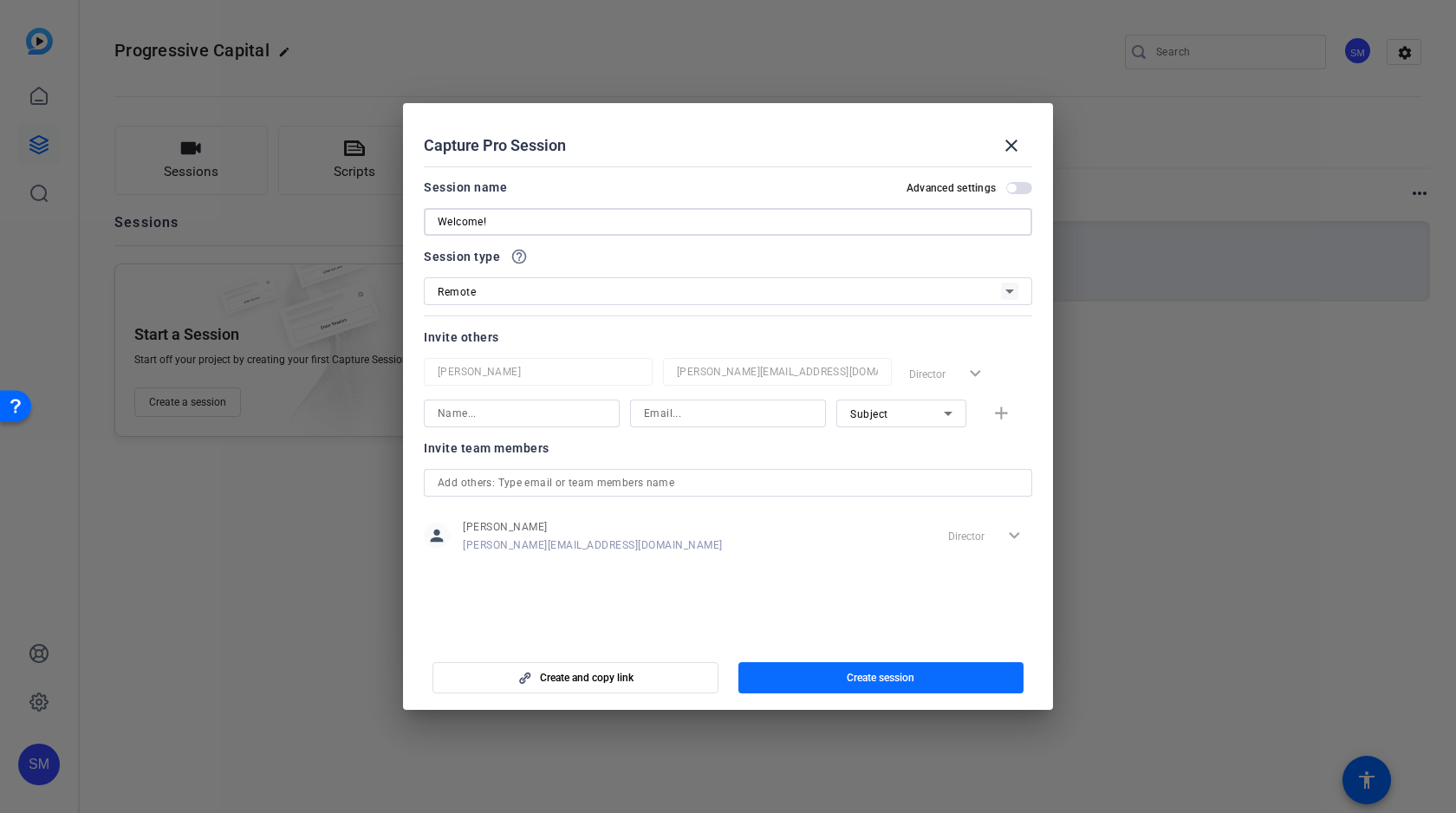
type input "Welcome!"
click at [880, 672] on span "Create session" at bounding box center [880, 678] width 67 height 14
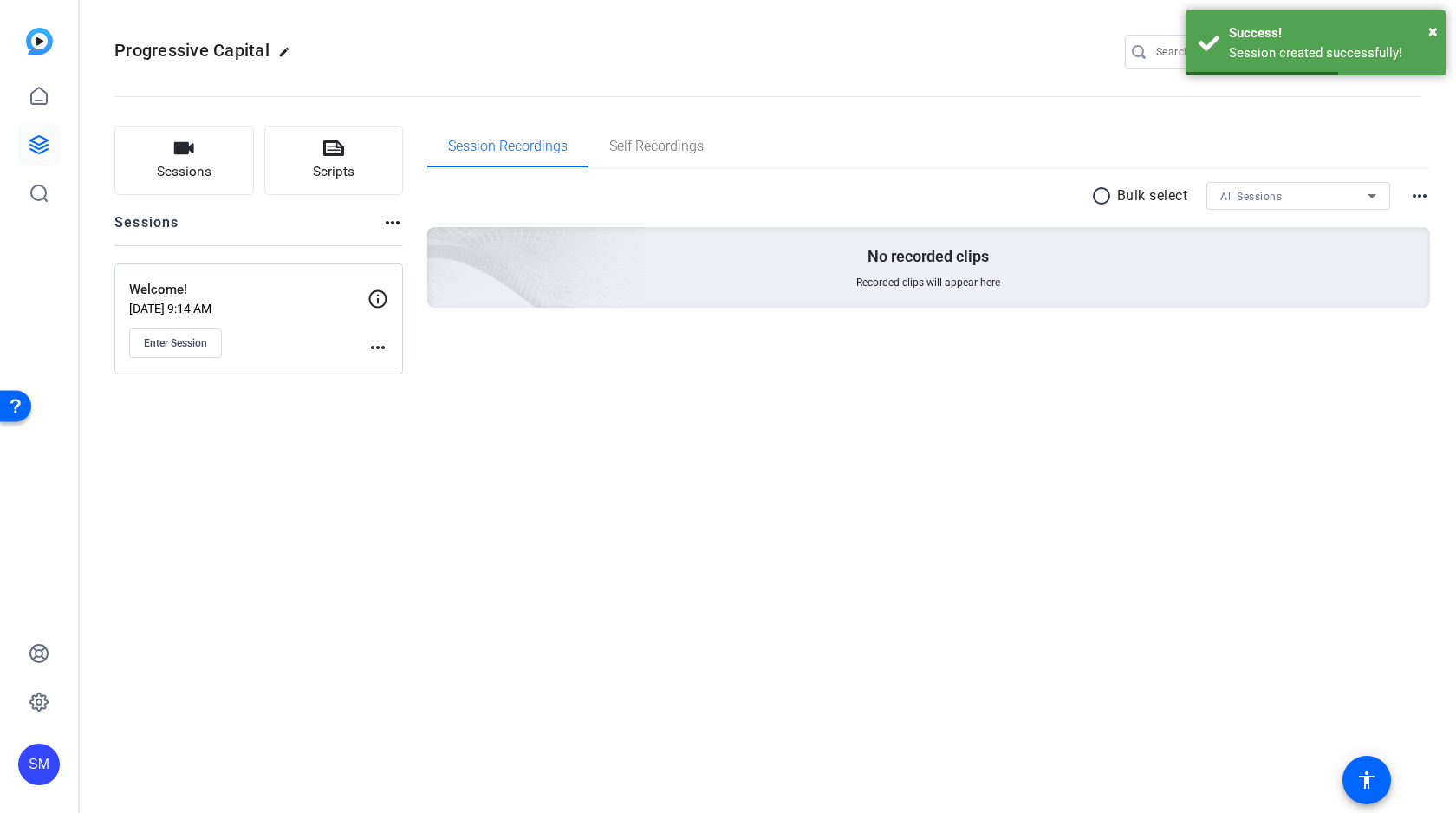
click at [373, 344] on mat-icon "more_horiz" at bounding box center [378, 348] width 21 height 21
click at [412, 368] on span "Edit Session" at bounding box center [420, 373] width 79 height 21
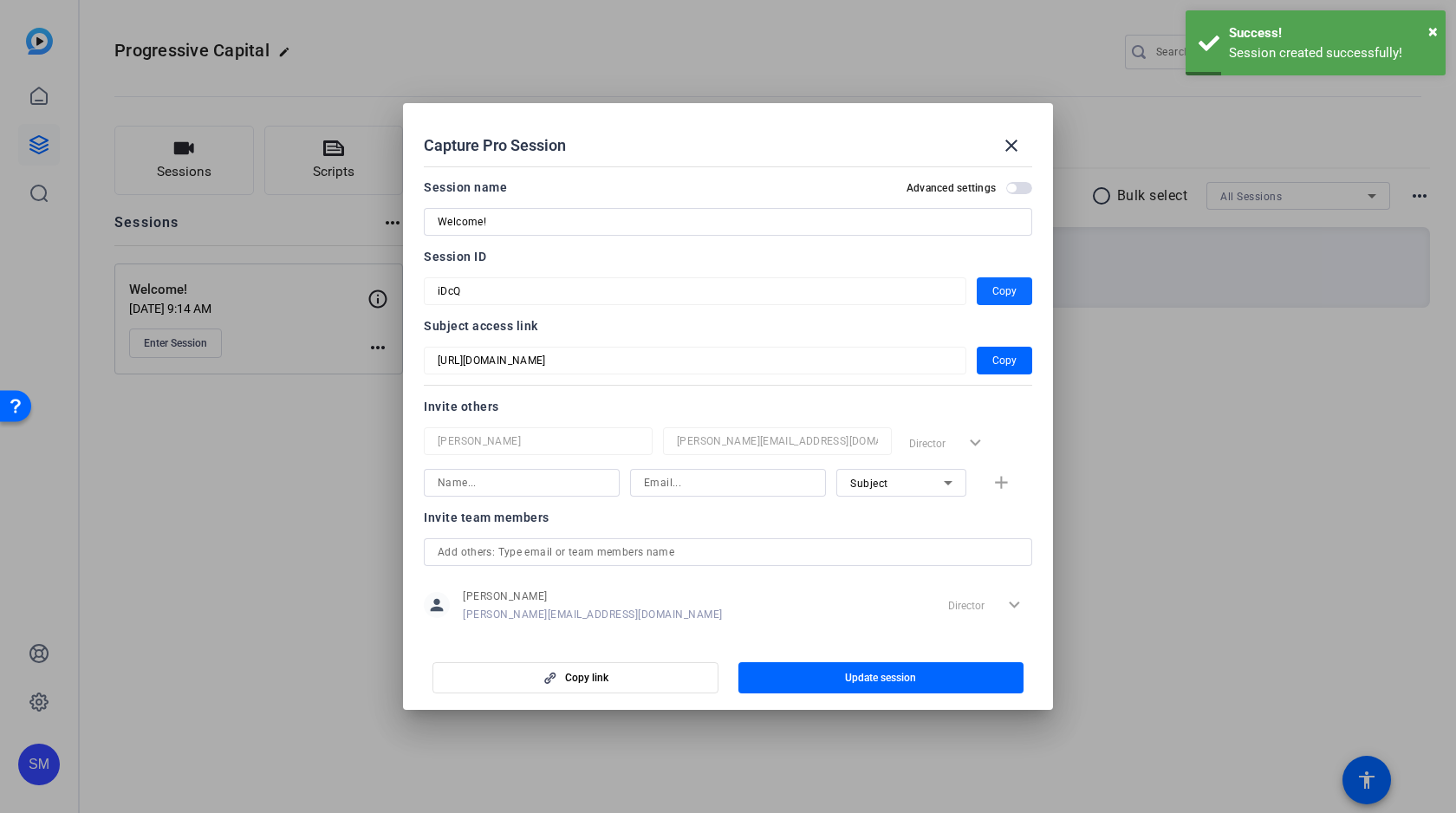
click at [1005, 284] on span "Copy" at bounding box center [1005, 291] width 25 height 21
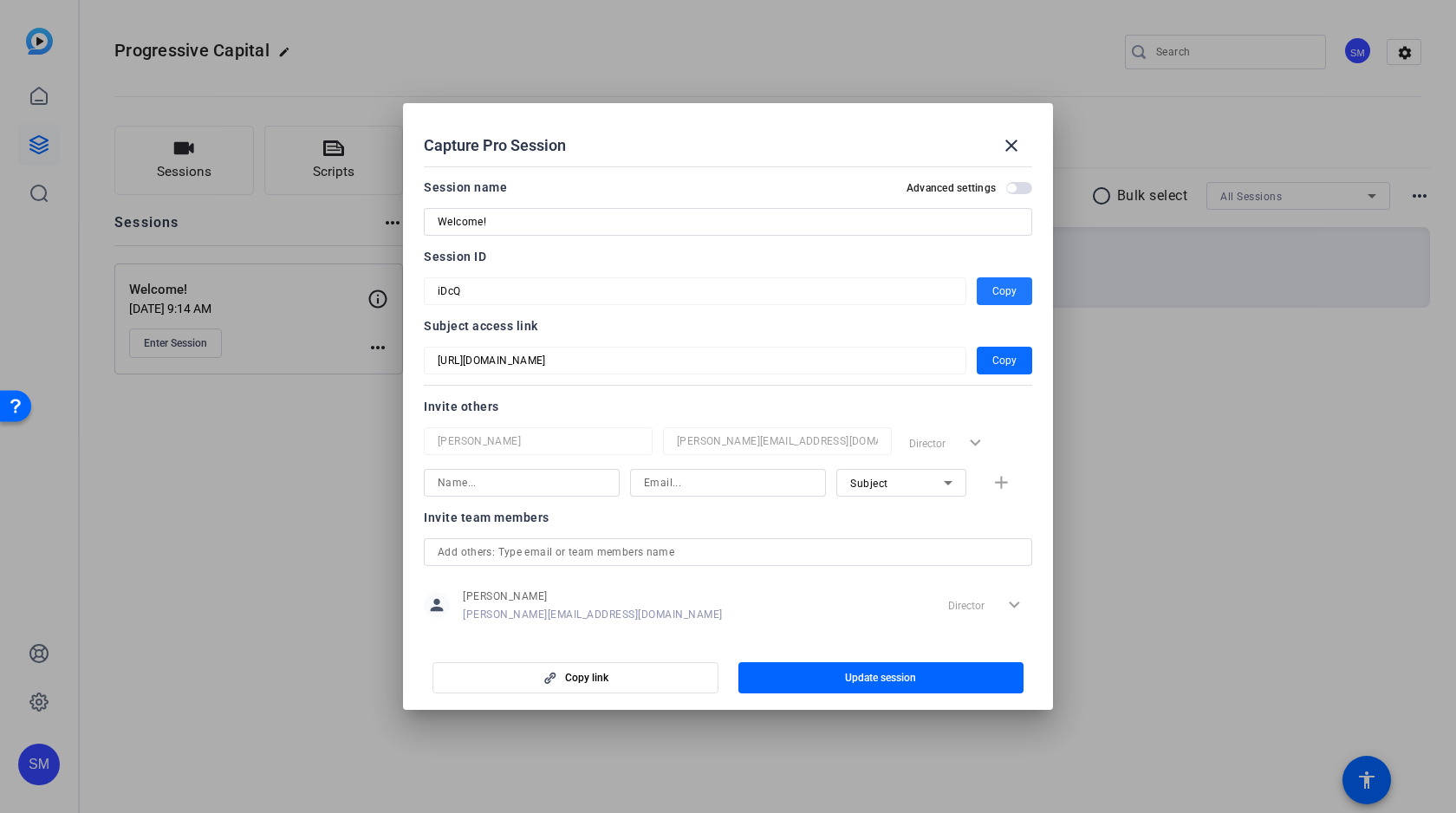
click at [1012, 358] on span "Copy" at bounding box center [1005, 360] width 25 height 21
click at [1017, 139] on mat-icon "close" at bounding box center [1011, 145] width 21 height 21
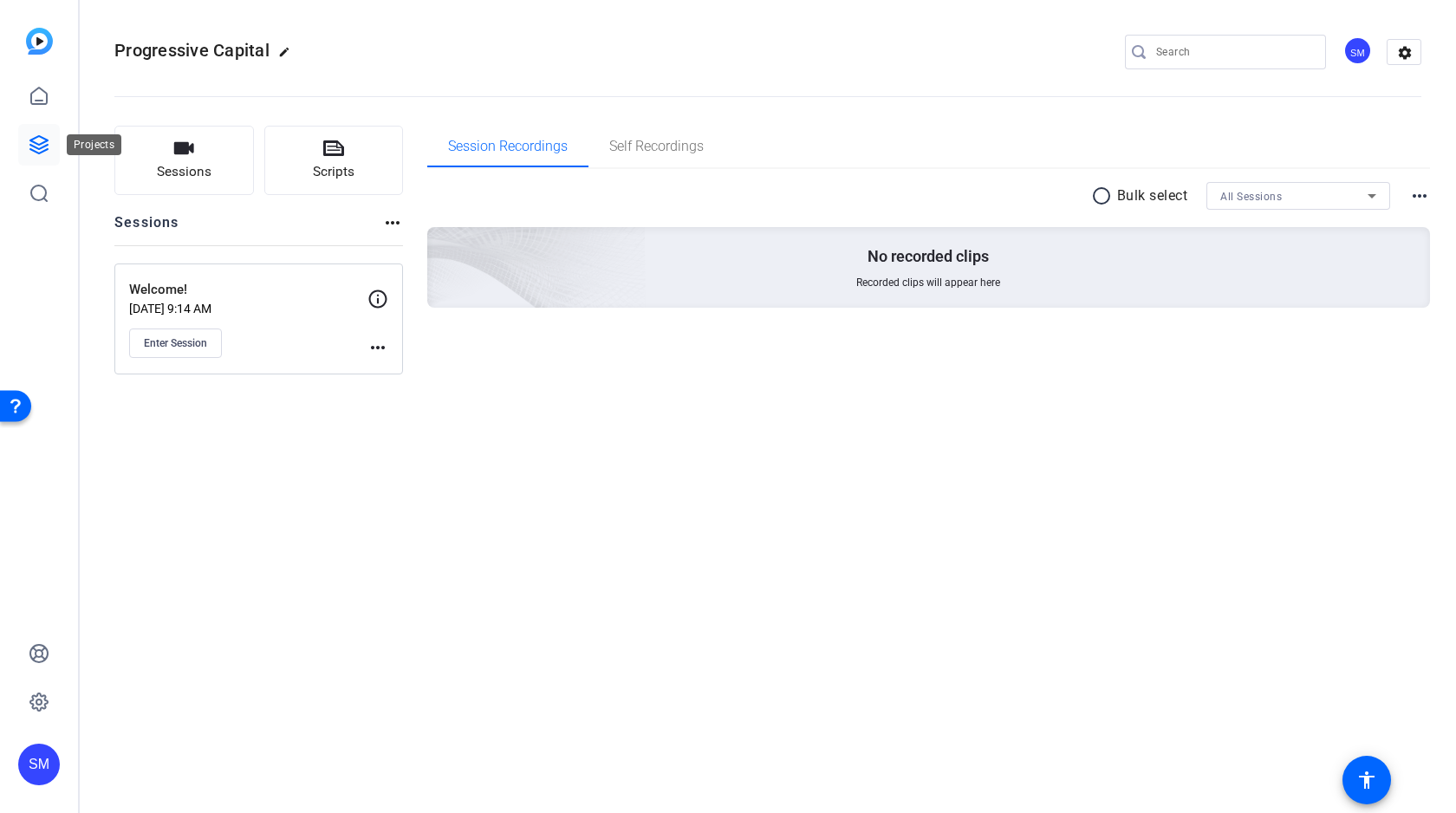
click at [34, 140] on icon at bounding box center [39, 145] width 21 height 21
